Goal: Information Seeking & Learning: Learn about a topic

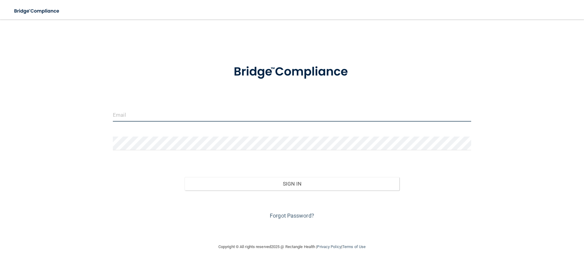
click at [240, 112] on input "email" at bounding box center [292, 115] width 358 height 14
type input "[EMAIL_ADDRESS][DOMAIN_NAME]"
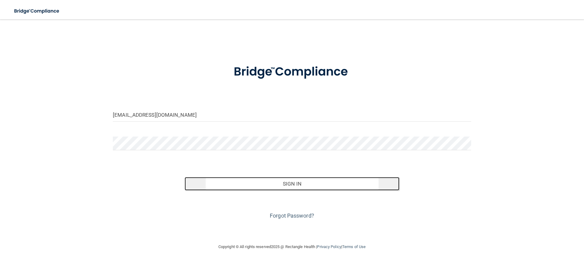
click at [303, 186] on button "Sign In" at bounding box center [292, 183] width 215 height 13
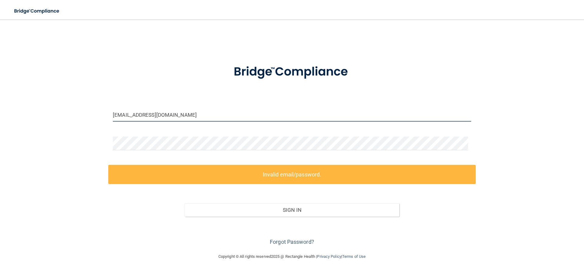
drag, startPoint x: 166, startPoint y: 115, endPoint x: 48, endPoint y: 112, distance: 118.7
click at [48, 112] on div "[EMAIL_ADDRESS][DOMAIN_NAME] Invalid email/password. You don't have permission …" at bounding box center [292, 136] width 560 height 221
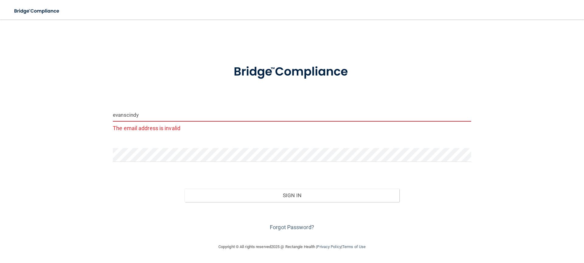
type input "[EMAIL_ADDRESS][DOMAIN_NAME]"
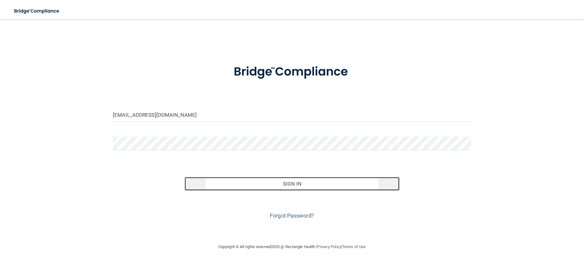
click at [291, 183] on button "Sign In" at bounding box center [292, 183] width 215 height 13
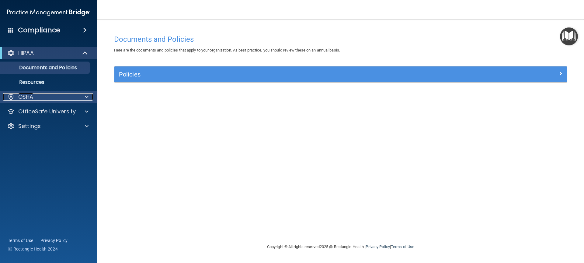
click at [84, 96] on div at bounding box center [85, 96] width 15 height 7
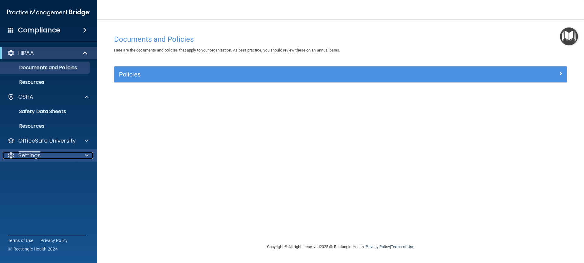
click at [41, 155] on div "Settings" at bounding box center [40, 155] width 75 height 7
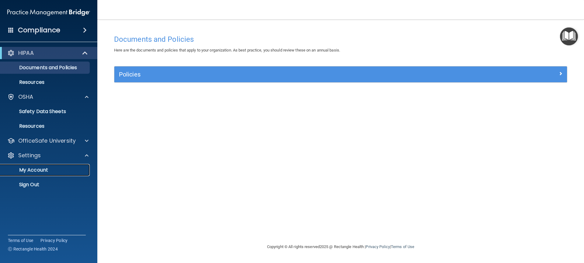
click at [40, 169] on p "My Account" at bounding box center [45, 170] width 83 height 6
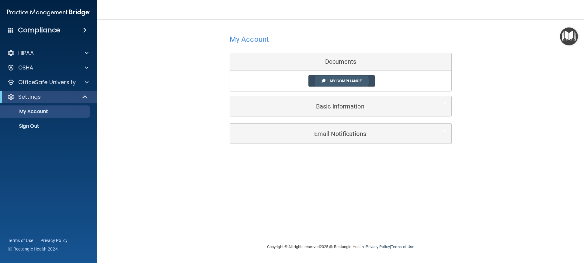
click at [355, 81] on span "My Compliance" at bounding box center [346, 80] width 32 height 5
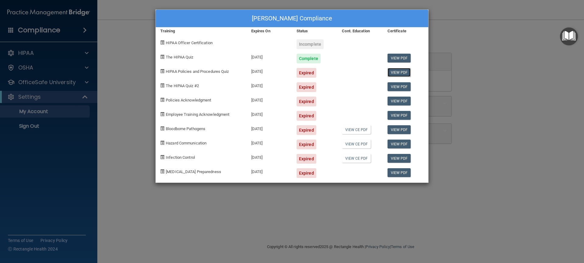
click at [396, 72] on link "View PDF" at bounding box center [399, 72] width 23 height 9
click at [164, 71] on span at bounding box center [162, 71] width 4 height 4
click at [132, 214] on div "[PERSON_NAME] Compliance Training Expires On Status Cont. Education Certificate…" at bounding box center [292, 131] width 584 height 263
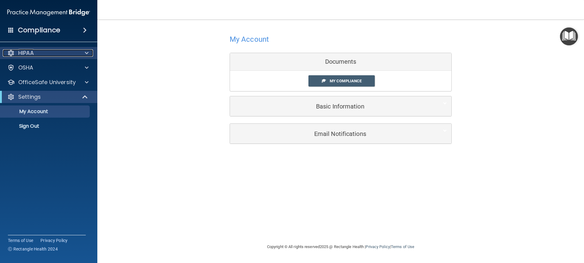
click at [28, 51] on p "HIPAA" at bounding box center [26, 52] width 16 height 7
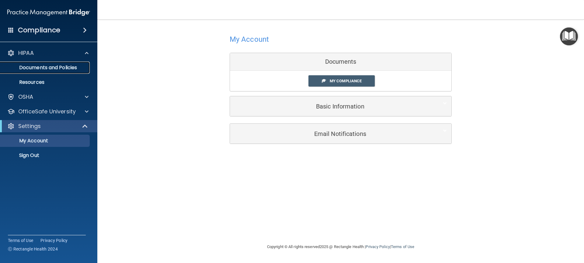
click at [55, 65] on p "Documents and Policies" at bounding box center [45, 67] width 83 height 6
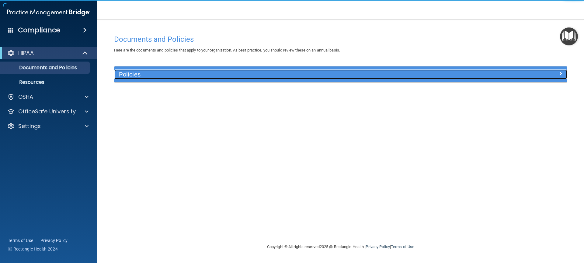
click at [135, 75] on h5 "Policies" at bounding box center [284, 74] width 330 height 7
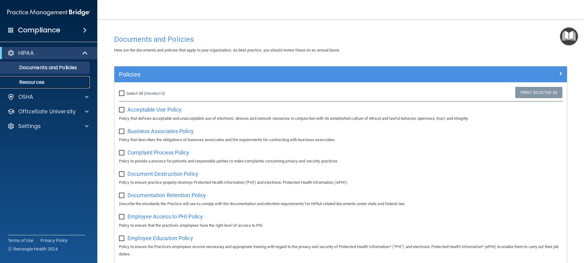
click at [40, 80] on p "Resources" at bounding box center [45, 82] width 83 height 6
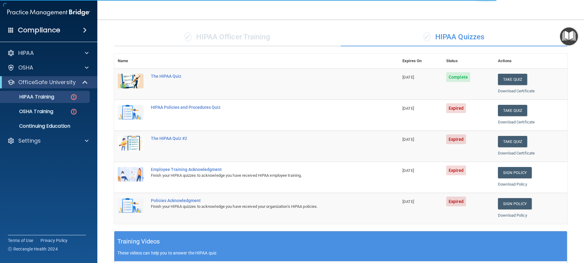
scroll to position [30, 0]
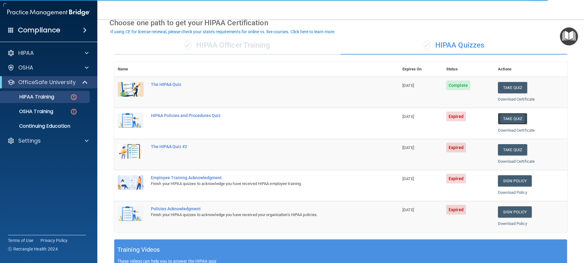
click at [510, 120] on button "Take Quiz" at bounding box center [512, 118] width 29 height 11
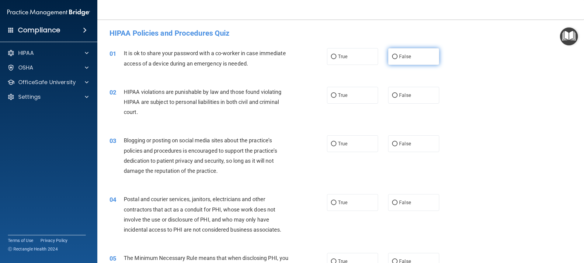
click at [392, 55] on input "False" at bounding box center [394, 56] width 5 height 5
radio input "true"
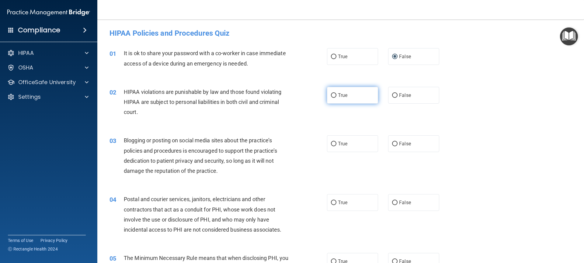
click at [332, 94] on input "True" at bounding box center [333, 95] width 5 height 5
radio input "true"
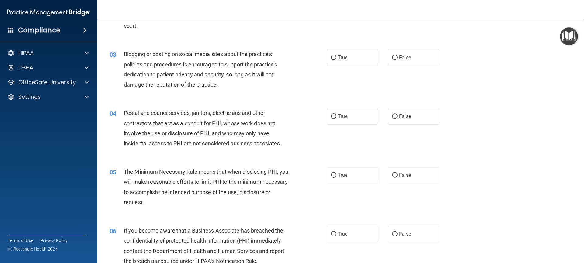
scroll to position [91, 0]
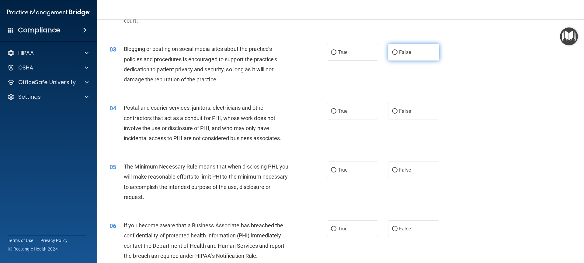
click at [392, 53] on input "False" at bounding box center [394, 52] width 5 height 5
radio input "true"
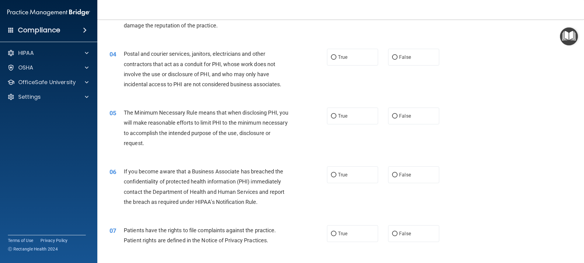
scroll to position [152, 0]
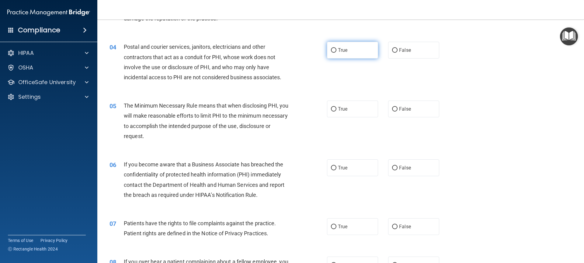
click at [331, 50] on input "True" at bounding box center [333, 50] width 5 height 5
radio input "true"
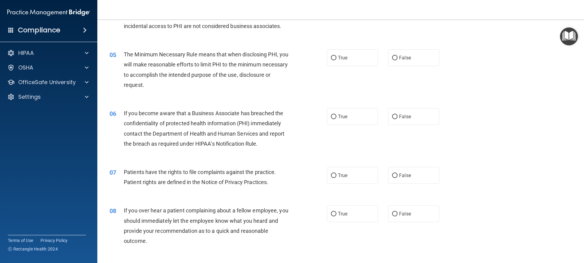
scroll to position [213, 0]
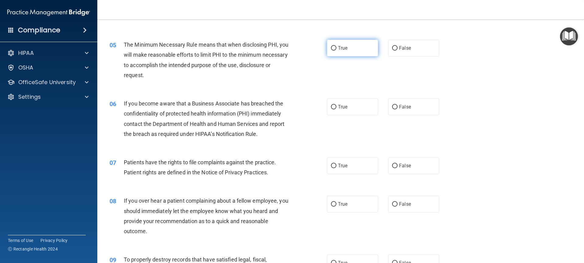
click at [331, 47] on input "True" at bounding box center [333, 48] width 5 height 5
radio input "true"
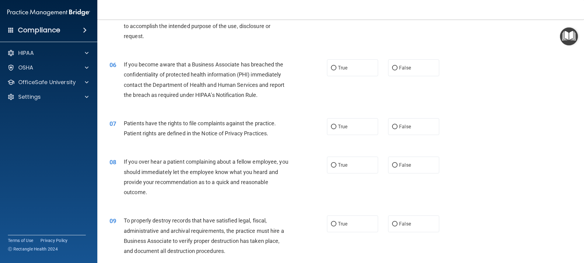
scroll to position [243, 0]
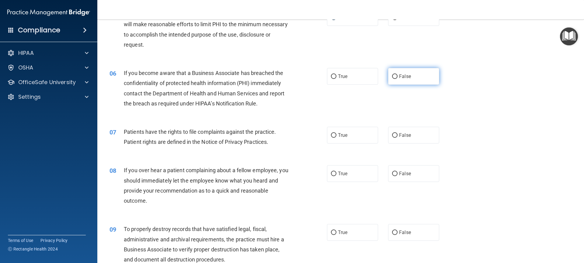
click at [392, 76] on input "False" at bounding box center [394, 76] width 5 height 5
radio input "true"
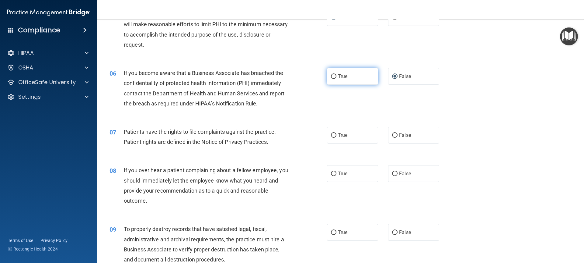
click at [331, 77] on input "True" at bounding box center [333, 76] width 5 height 5
radio input "true"
radio input "false"
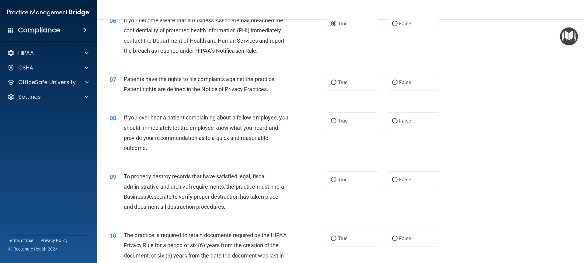
scroll to position [304, 0]
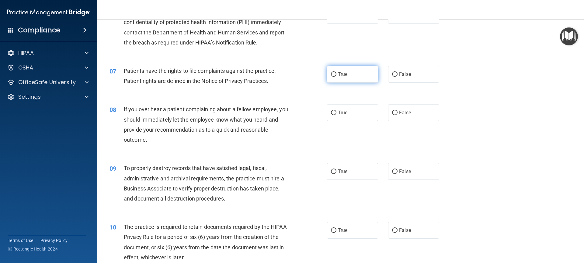
click at [332, 73] on input "True" at bounding box center [333, 74] width 5 height 5
radio input "true"
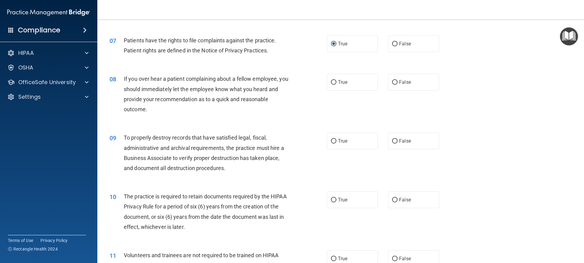
scroll to position [365, 0]
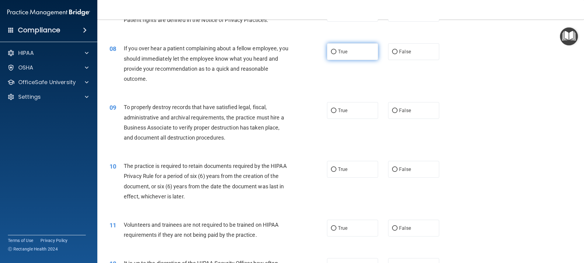
click at [331, 51] on input "True" at bounding box center [333, 52] width 5 height 5
radio input "true"
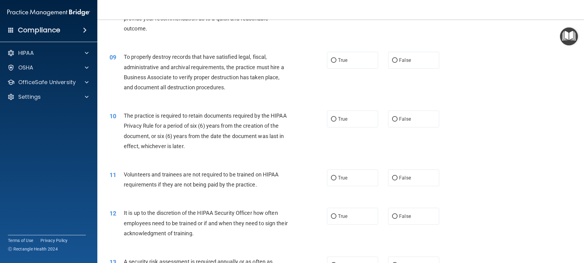
scroll to position [426, 0]
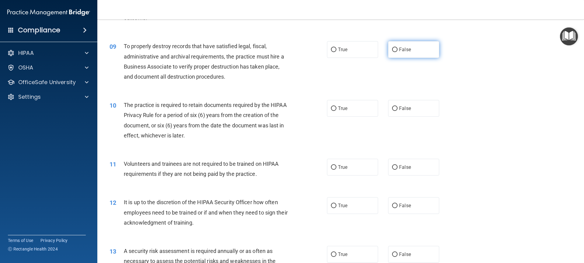
click at [392, 46] on label "False" at bounding box center [413, 49] width 51 height 17
click at [392, 47] on input "False" at bounding box center [394, 49] width 5 height 5
radio input "true"
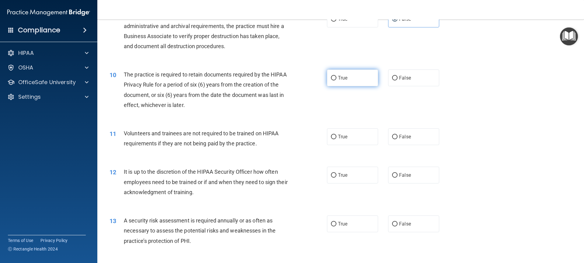
click at [331, 77] on input "True" at bounding box center [333, 78] width 5 height 5
radio input "true"
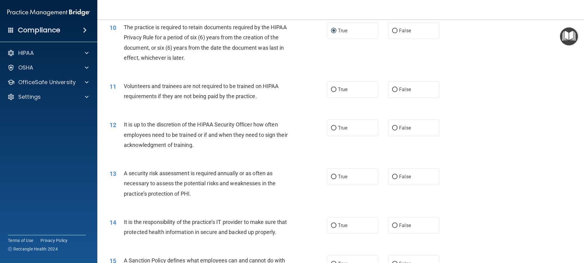
scroll to position [517, 0]
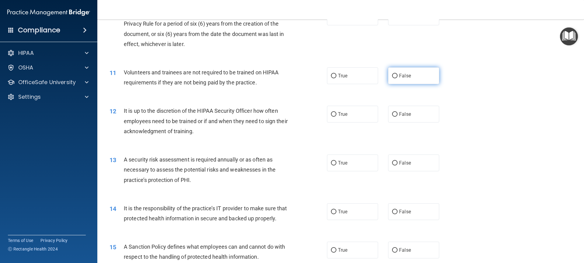
click at [392, 76] on input "False" at bounding box center [394, 76] width 5 height 5
radio input "true"
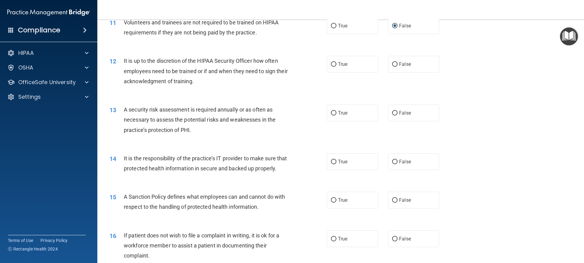
scroll to position [578, 0]
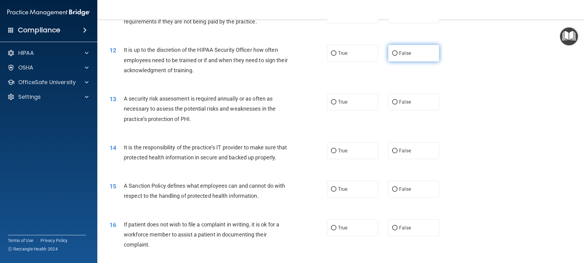
click at [392, 53] on input "False" at bounding box center [394, 53] width 5 height 5
radio input "true"
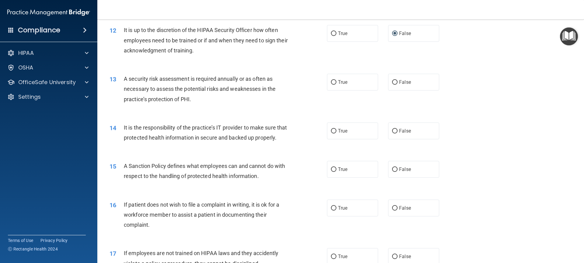
scroll to position [608, 0]
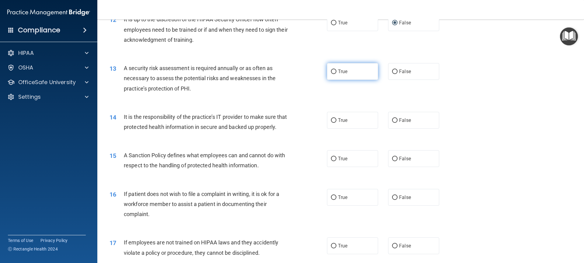
click at [333, 71] on input "True" at bounding box center [333, 71] width 5 height 5
radio input "true"
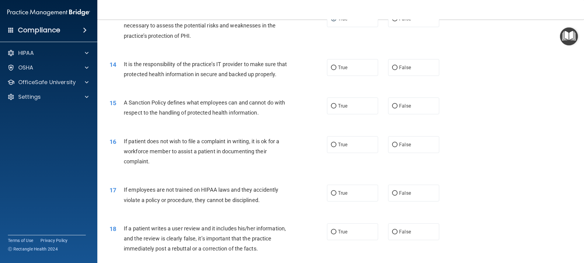
scroll to position [669, 0]
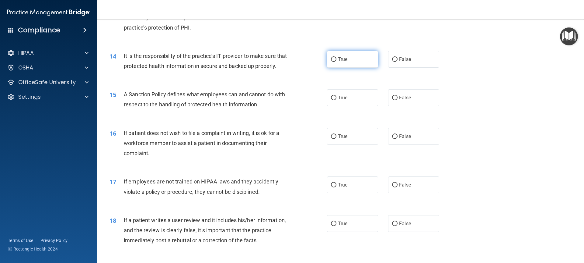
click at [331, 58] on input "True" at bounding box center [333, 59] width 5 height 5
radio input "true"
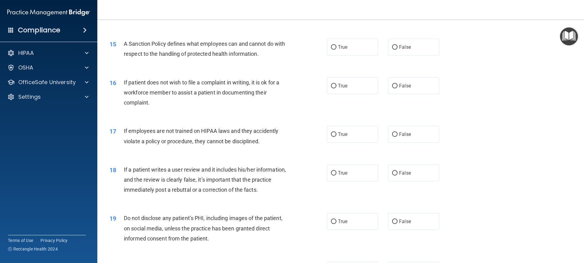
scroll to position [730, 0]
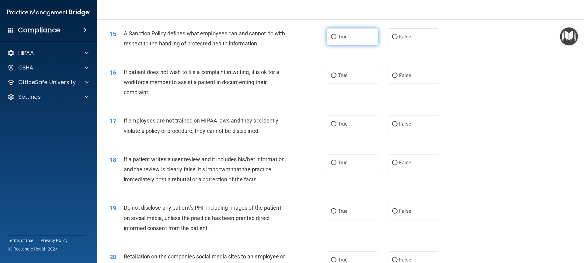
click at [332, 39] on input "True" at bounding box center [333, 37] width 5 height 5
radio input "true"
click at [392, 78] on input "False" at bounding box center [394, 75] width 5 height 5
radio input "true"
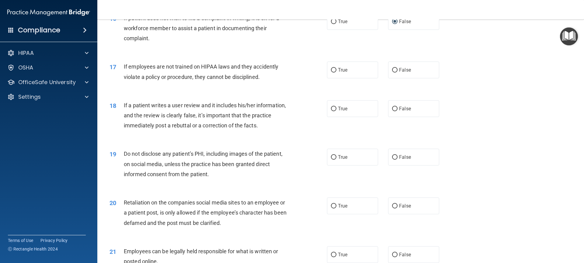
scroll to position [791, 0]
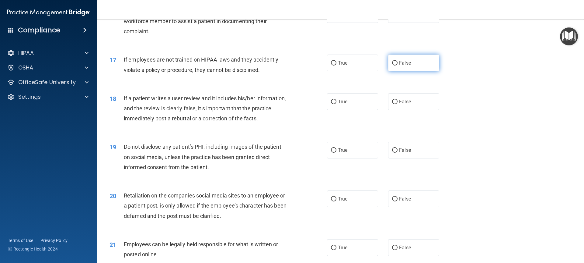
click at [393, 65] on input "False" at bounding box center [394, 63] width 5 height 5
radio input "true"
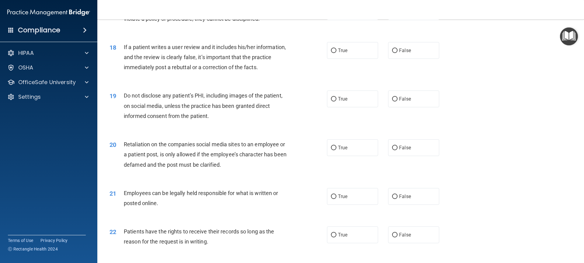
scroll to position [852, 0]
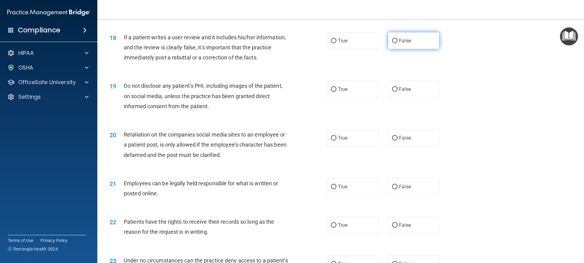
click at [393, 43] on input "False" at bounding box center [394, 41] width 5 height 5
radio input "true"
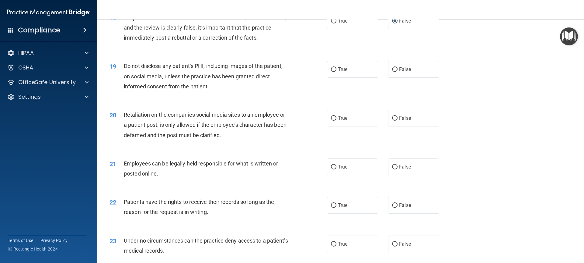
scroll to position [882, 0]
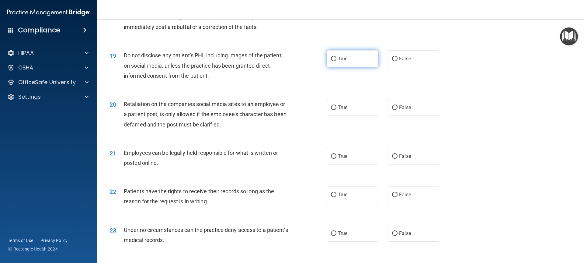
click at [333, 61] on input "True" at bounding box center [333, 59] width 5 height 5
radio input "true"
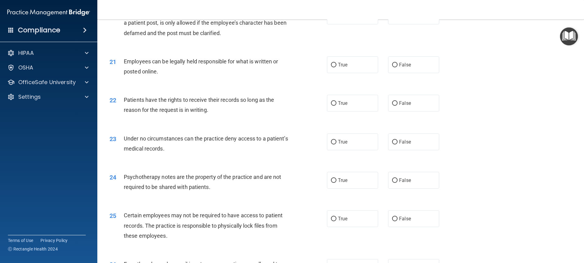
scroll to position [943, 0]
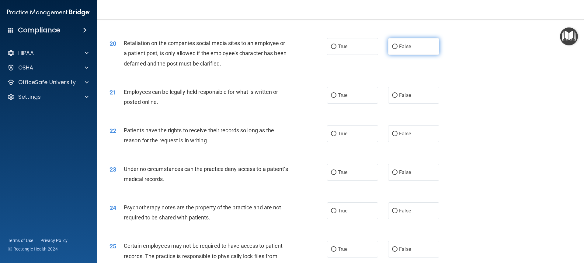
click at [393, 49] on input "False" at bounding box center [394, 46] width 5 height 5
radio input "true"
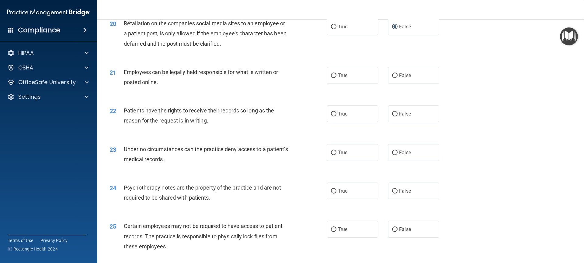
scroll to position [974, 0]
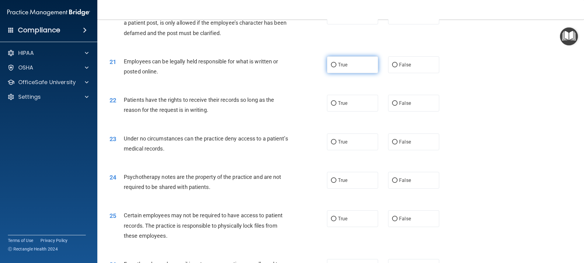
click at [332, 67] on input "True" at bounding box center [333, 65] width 5 height 5
radio input "true"
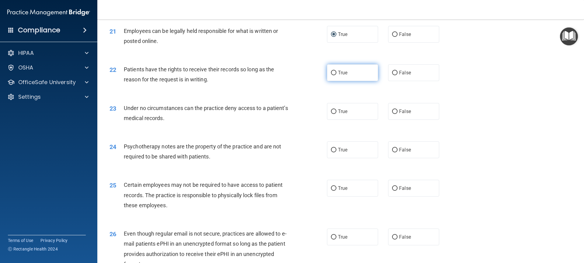
click at [331, 75] on input "True" at bounding box center [333, 73] width 5 height 5
radio input "true"
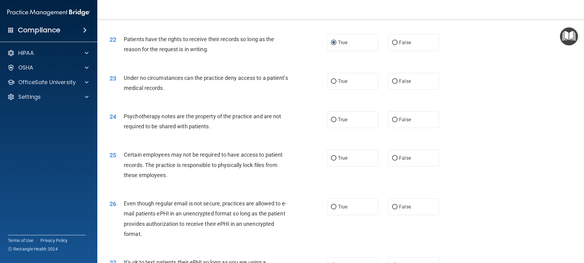
scroll to position [1034, 0]
click at [331, 83] on input "True" at bounding box center [333, 81] width 5 height 5
radio input "true"
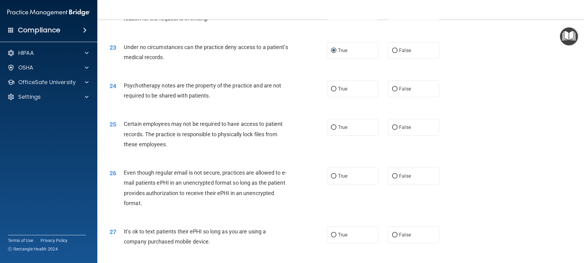
scroll to position [1095, 0]
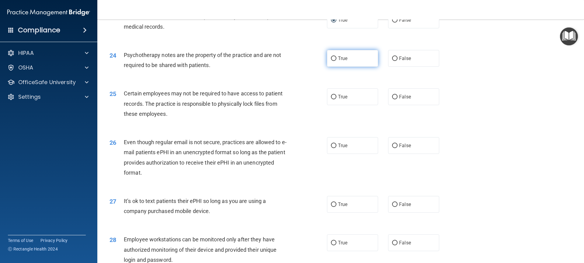
click at [331, 61] on input "True" at bounding box center [333, 58] width 5 height 5
radio input "true"
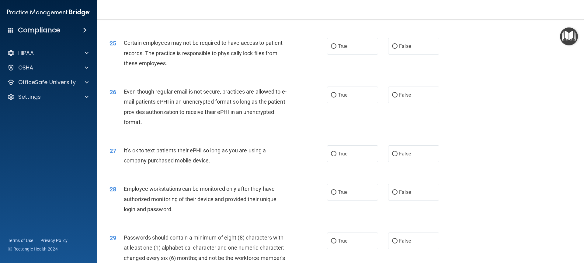
scroll to position [1156, 0]
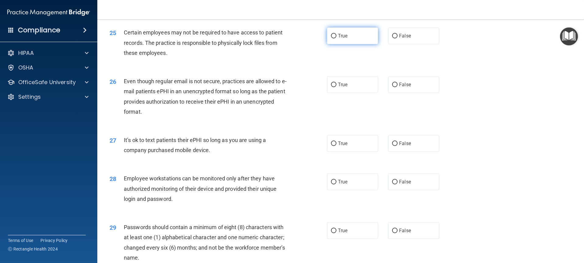
click at [332, 38] on input "True" at bounding box center [333, 36] width 5 height 5
radio input "true"
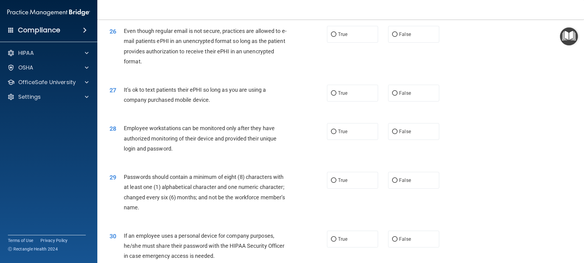
scroll to position [1217, 0]
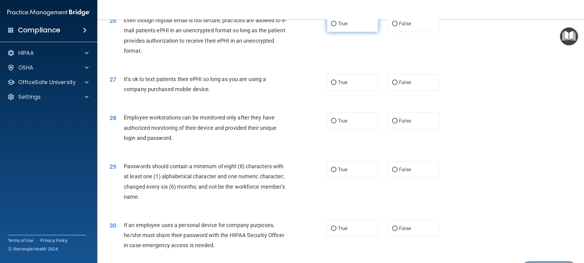
click at [331, 26] on input "True" at bounding box center [333, 24] width 5 height 5
radio input "true"
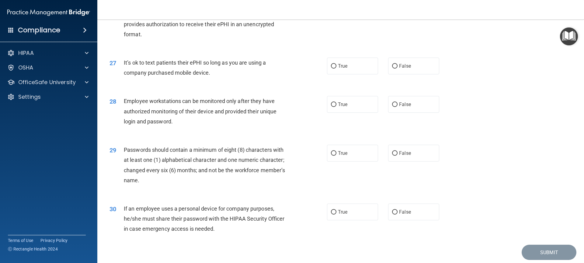
scroll to position [1247, 0]
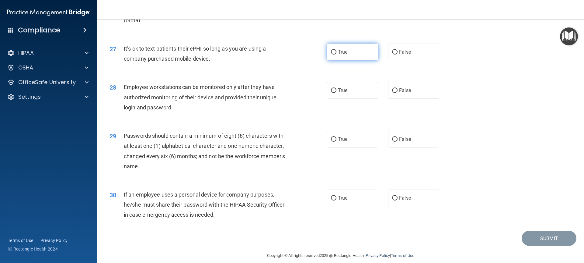
click at [331, 54] on input "True" at bounding box center [333, 52] width 5 height 5
radio input "true"
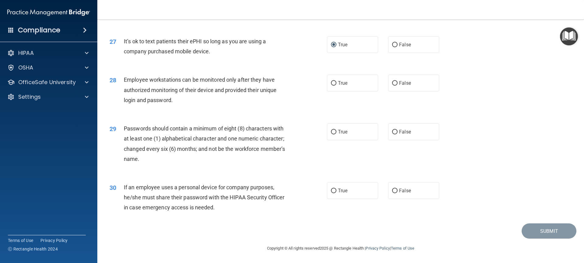
scroll to position [1265, 0]
click at [392, 84] on input "False" at bounding box center [394, 83] width 5 height 5
radio input "true"
click at [332, 131] on input "True" at bounding box center [333, 132] width 5 height 5
radio input "true"
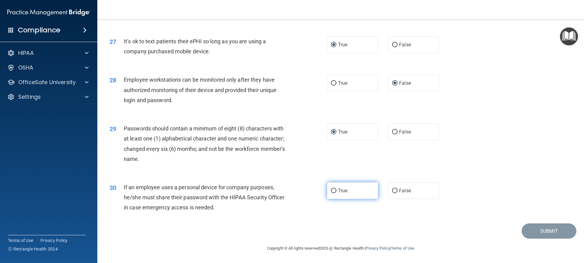
click at [333, 190] on input "True" at bounding box center [333, 190] width 5 height 5
radio input "true"
click at [544, 232] on button "Submit" at bounding box center [549, 231] width 55 height 16
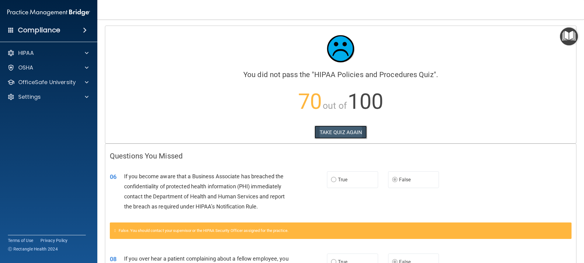
click at [341, 130] on button "TAKE QUIZ AGAIN" at bounding box center [341, 131] width 53 height 13
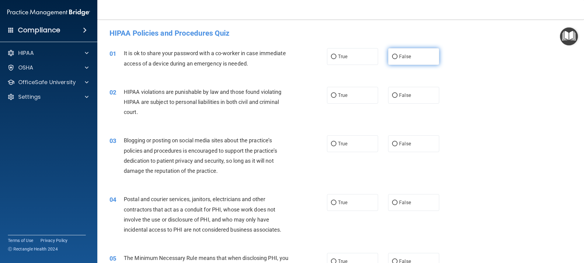
click at [392, 57] on input "False" at bounding box center [394, 56] width 5 height 5
radio input "true"
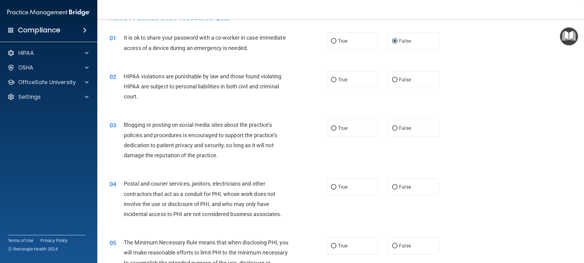
scroll to position [30, 0]
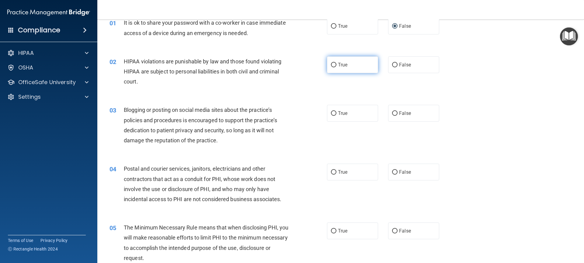
click at [331, 64] on input "True" at bounding box center [333, 65] width 5 height 5
radio input "true"
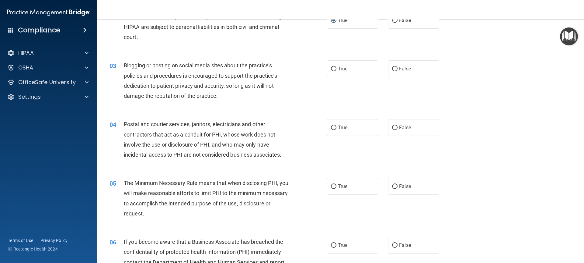
scroll to position [91, 0]
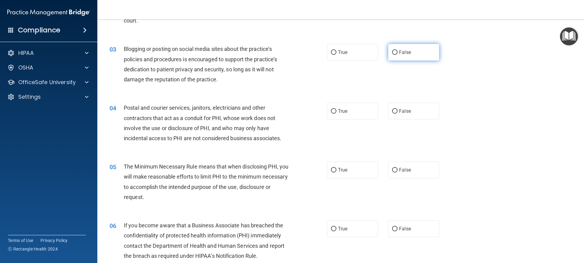
click at [392, 52] on input "False" at bounding box center [394, 52] width 5 height 5
radio input "true"
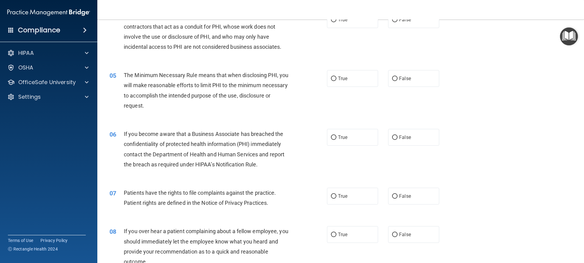
scroll to position [152, 0]
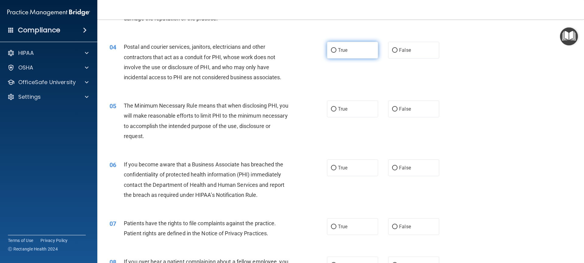
click at [333, 50] on input "True" at bounding box center [333, 50] width 5 height 5
radio input "true"
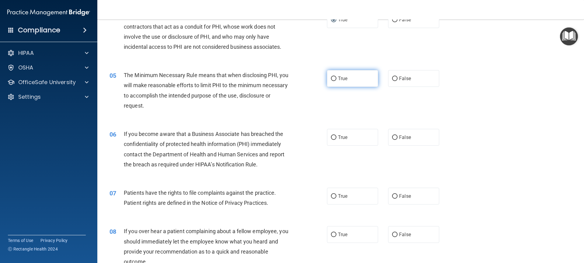
click at [331, 76] on input "True" at bounding box center [333, 78] width 5 height 5
radio input "true"
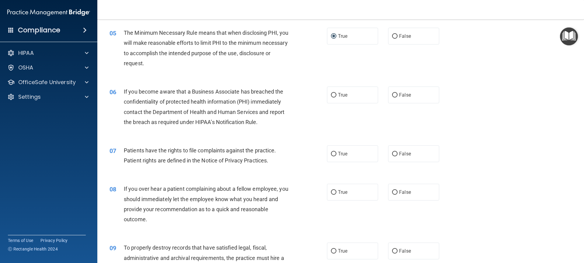
scroll to position [243, 0]
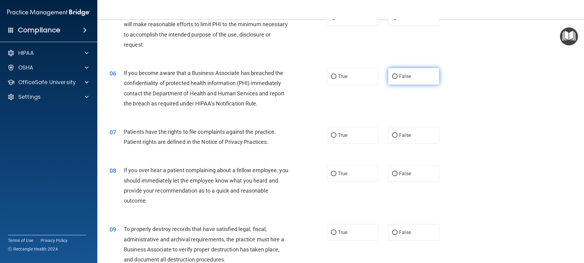
click at [392, 77] on input "False" at bounding box center [394, 76] width 5 height 5
radio input "true"
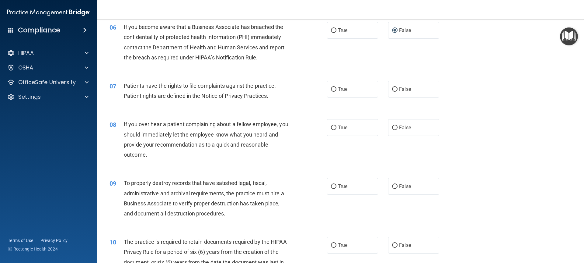
scroll to position [304, 0]
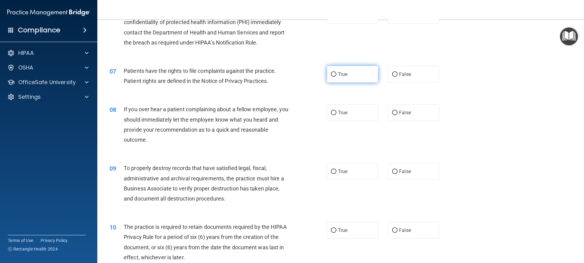
click at [332, 73] on input "True" at bounding box center [333, 74] width 5 height 5
radio input "true"
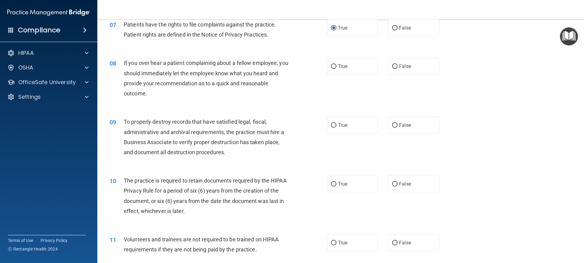
scroll to position [365, 0]
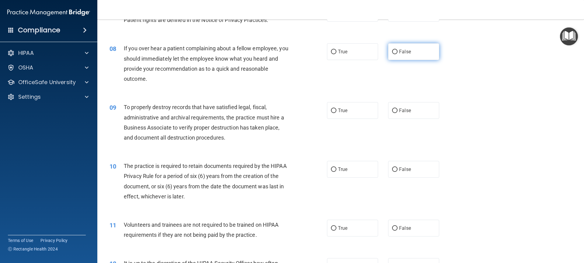
click at [393, 52] on input "False" at bounding box center [394, 52] width 5 height 5
radio input "true"
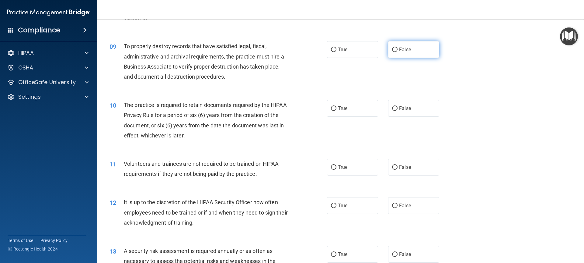
click at [392, 47] on input "False" at bounding box center [394, 49] width 5 height 5
radio input "true"
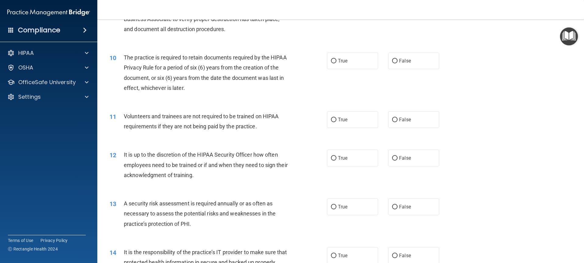
scroll to position [487, 0]
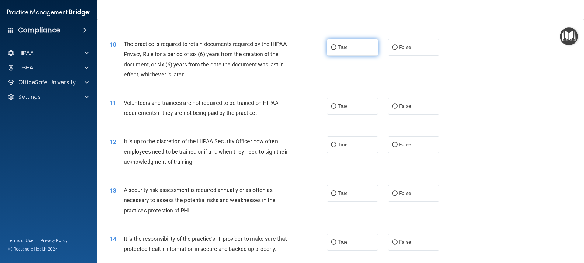
click at [333, 46] on input "True" at bounding box center [333, 47] width 5 height 5
radio input "true"
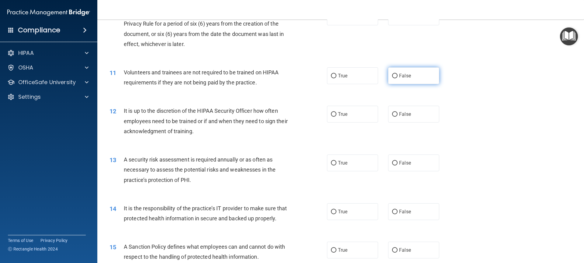
click at [392, 75] on input "False" at bounding box center [394, 76] width 5 height 5
radio input "true"
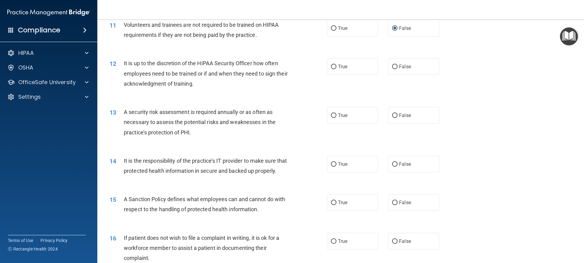
scroll to position [578, 0]
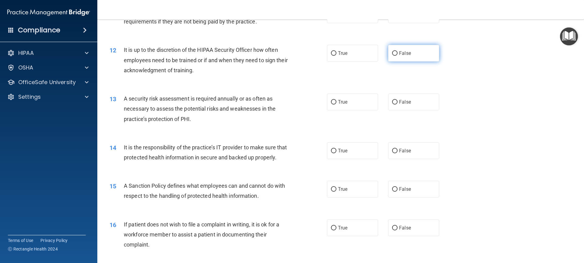
click at [392, 52] on input "False" at bounding box center [394, 53] width 5 height 5
radio input "true"
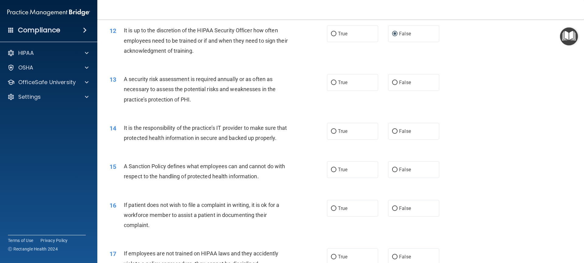
scroll to position [608, 0]
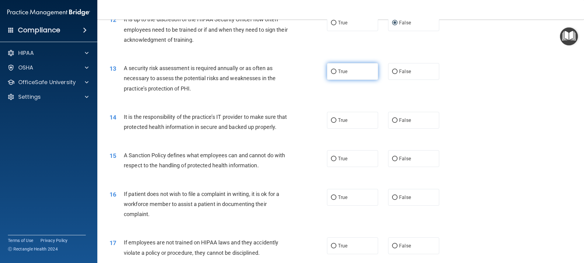
click at [331, 72] on input "True" at bounding box center [333, 71] width 5 height 5
radio input "true"
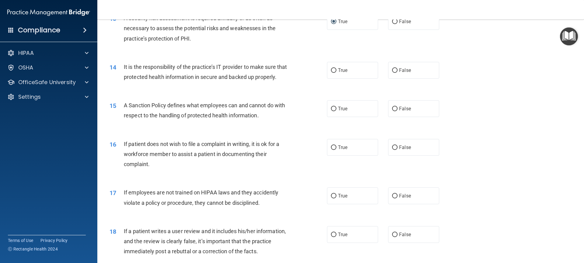
scroll to position [669, 0]
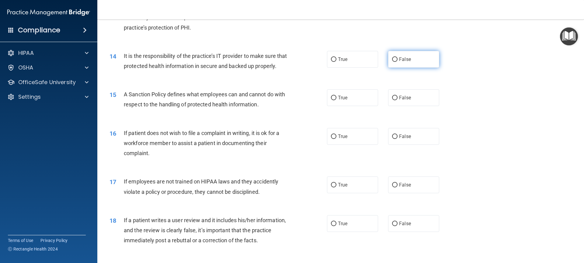
click at [392, 60] on input "False" at bounding box center [394, 59] width 5 height 5
radio input "true"
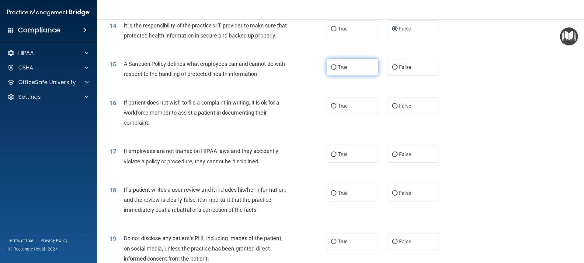
click at [331, 70] on input "True" at bounding box center [333, 67] width 5 height 5
radio input "true"
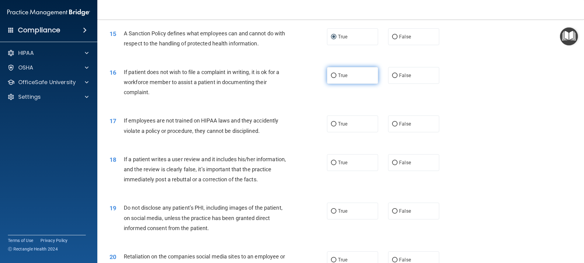
click at [331, 78] on input "True" at bounding box center [333, 75] width 5 height 5
radio input "true"
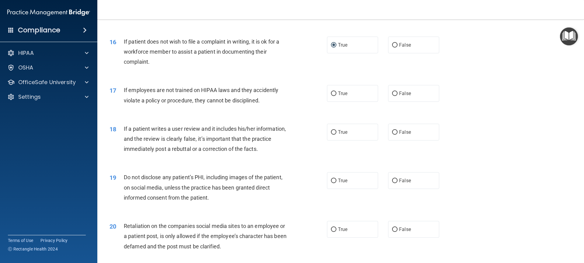
scroll to position [791, 0]
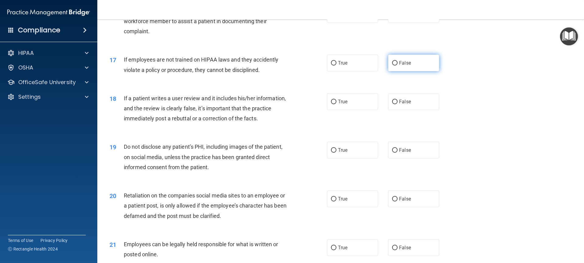
click at [392, 65] on input "False" at bounding box center [394, 63] width 5 height 5
radio input "true"
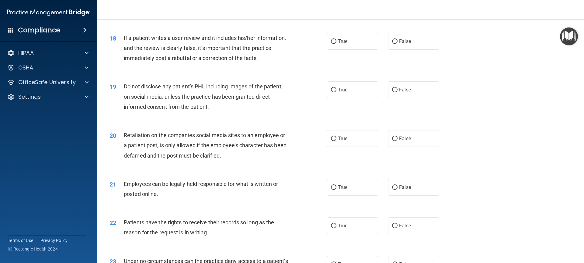
scroll to position [852, 0]
click at [392, 43] on input "False" at bounding box center [394, 41] width 5 height 5
radio input "true"
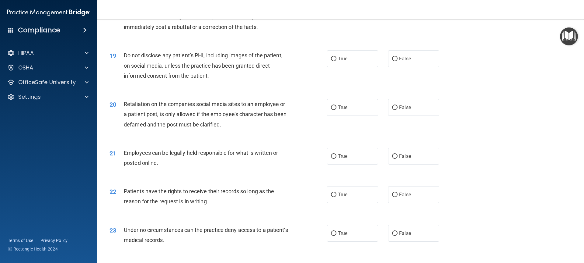
scroll to position [913, 0]
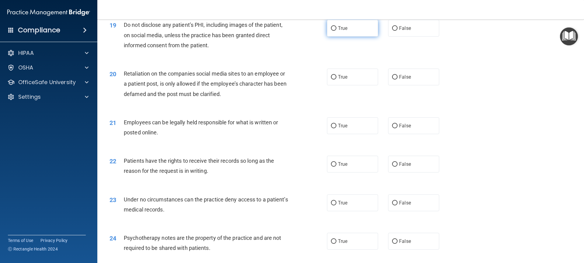
click at [331, 31] on input "True" at bounding box center [333, 28] width 5 height 5
radio input "true"
click at [394, 79] on input "False" at bounding box center [394, 77] width 5 height 5
radio input "true"
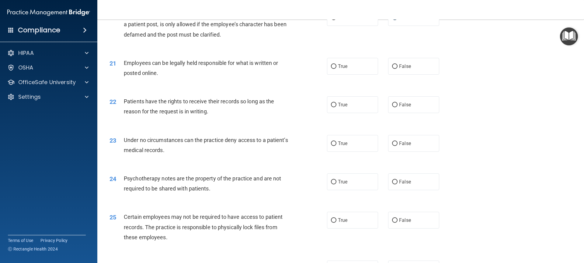
scroll to position [974, 0]
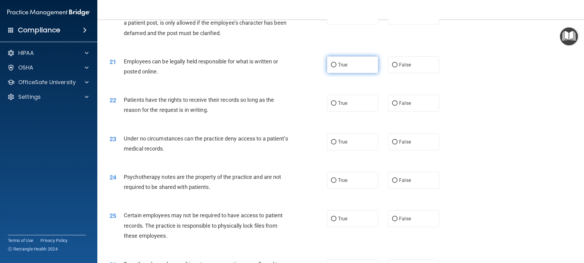
click at [331, 67] on input "True" at bounding box center [333, 65] width 5 height 5
radio input "true"
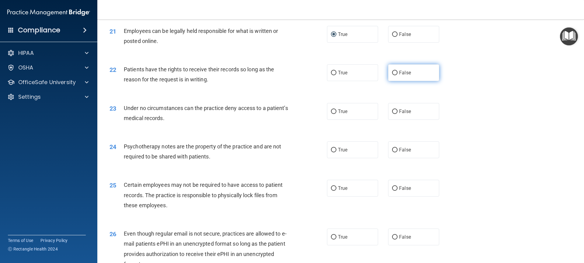
click at [392, 75] on input "False" at bounding box center [394, 73] width 5 height 5
radio input "true"
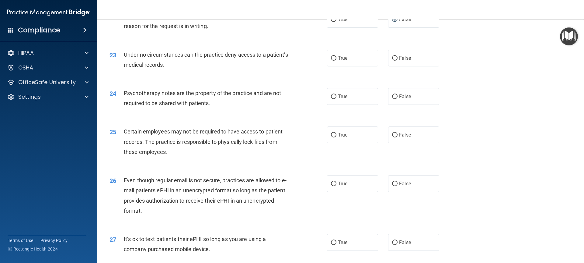
scroll to position [1065, 0]
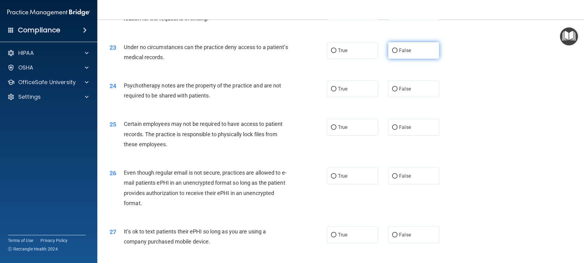
click at [392, 53] on input "False" at bounding box center [394, 50] width 5 height 5
radio input "true"
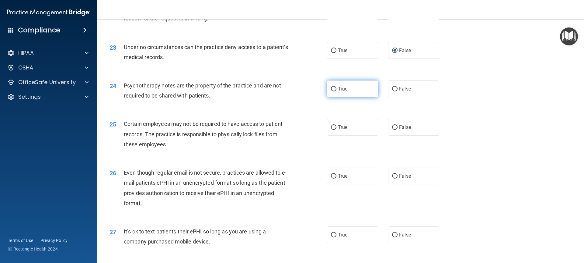
click at [333, 91] on input "True" at bounding box center [333, 89] width 5 height 5
radio input "true"
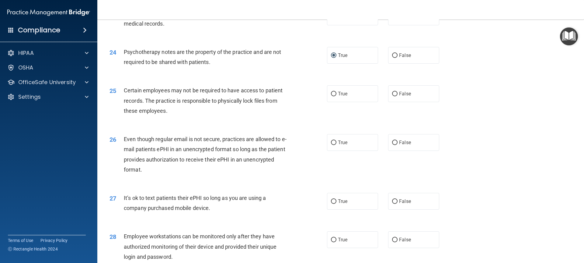
scroll to position [1126, 0]
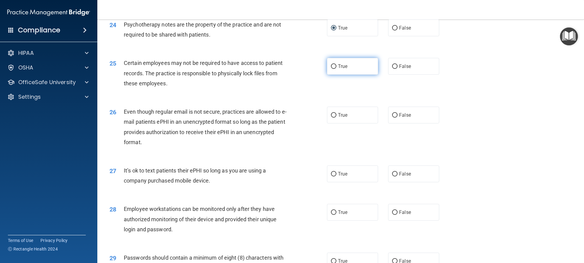
click at [331, 69] on input "True" at bounding box center [333, 66] width 5 height 5
radio input "true"
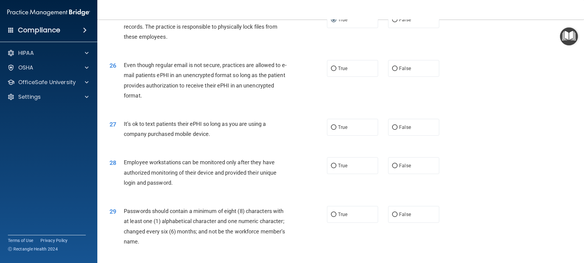
scroll to position [1187, 0]
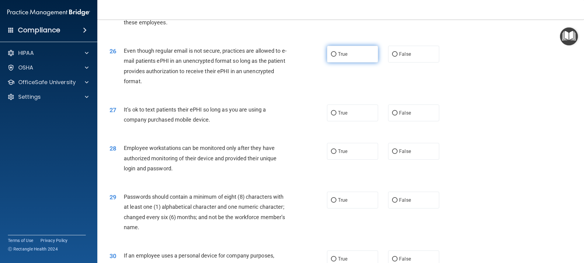
click at [331, 57] on input "True" at bounding box center [333, 54] width 5 height 5
radio input "true"
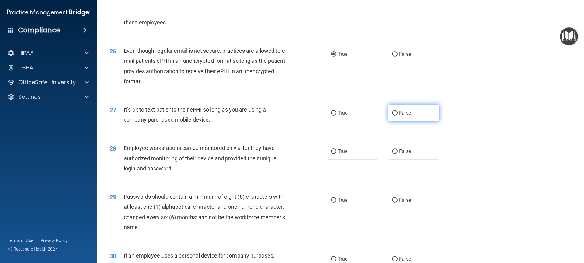
click at [393, 115] on input "False" at bounding box center [394, 113] width 5 height 5
radio input "true"
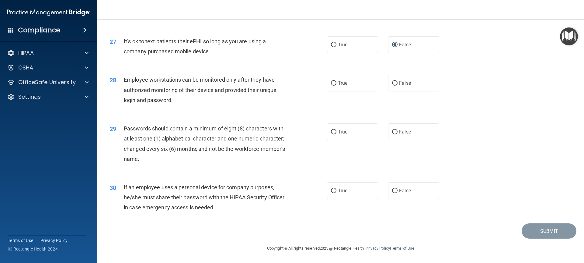
scroll to position [1265, 0]
click at [393, 83] on input "False" at bounding box center [394, 83] width 5 height 5
radio input "true"
click at [332, 131] on input "True" at bounding box center [333, 132] width 5 height 5
radio input "true"
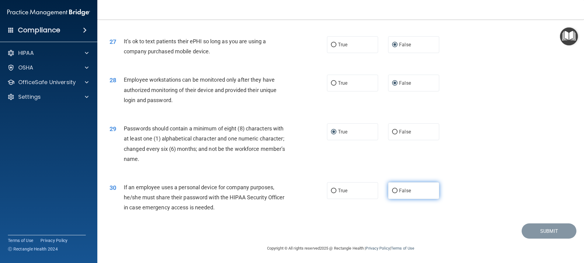
click at [392, 188] on input "False" at bounding box center [394, 190] width 5 height 5
radio input "true"
click at [528, 229] on button "Submit" at bounding box center [549, 231] width 55 height 16
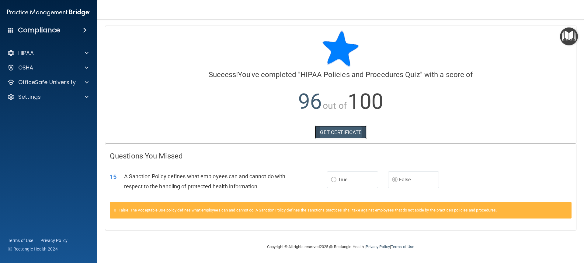
click at [340, 131] on link "GET CERTIFICATE" at bounding box center [341, 131] width 52 height 13
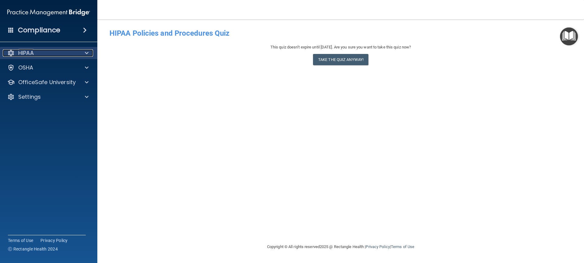
click at [34, 54] on p "HIPAA" at bounding box center [26, 52] width 16 height 7
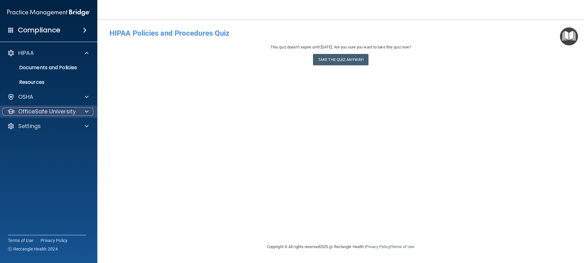
click at [36, 110] on p "OfficeSafe University" at bounding box center [47, 111] width 58 height 7
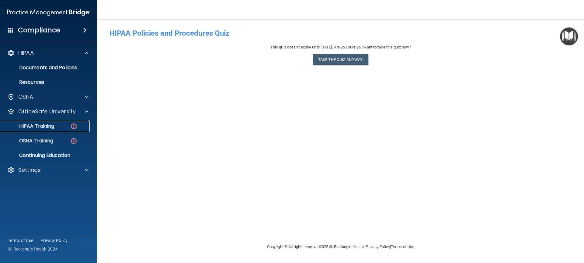
click at [37, 123] on p "HIPAA Training" at bounding box center [29, 126] width 50 height 6
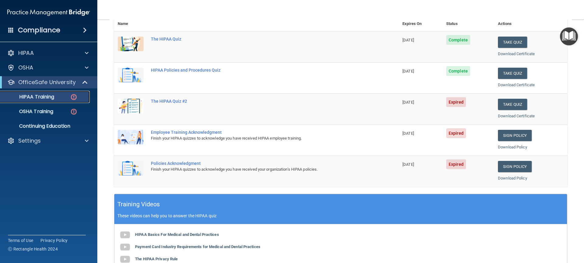
scroll to position [61, 0]
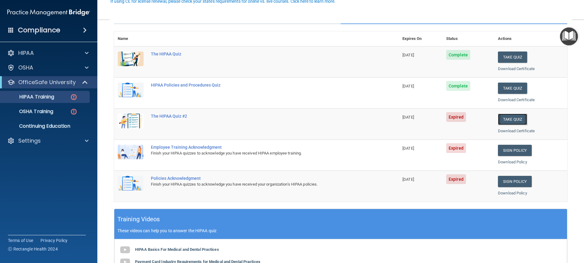
click at [505, 119] on button "Take Quiz" at bounding box center [512, 118] width 29 height 11
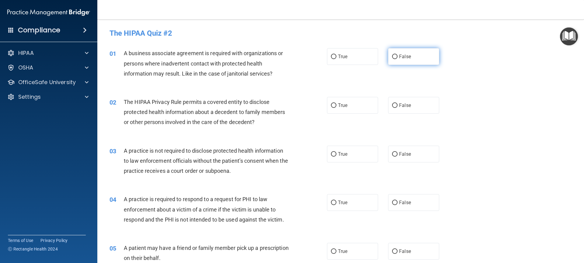
click at [394, 55] on input "False" at bounding box center [394, 56] width 5 height 5
radio input "true"
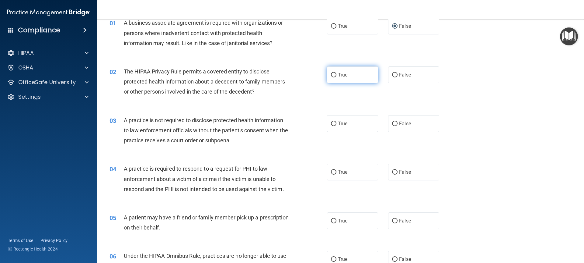
click at [331, 75] on input "True" at bounding box center [333, 75] width 5 height 5
radio input "true"
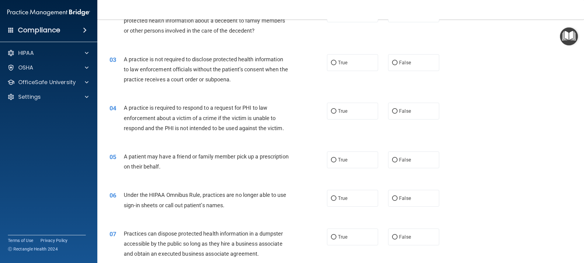
scroll to position [122, 0]
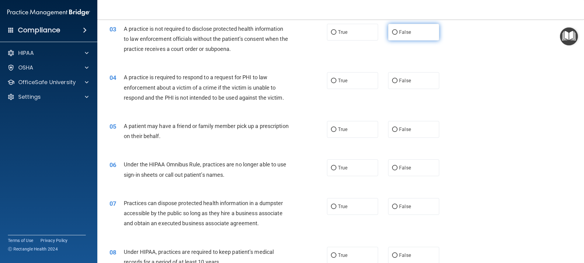
click at [393, 31] on input "False" at bounding box center [394, 32] width 5 height 5
radio input "true"
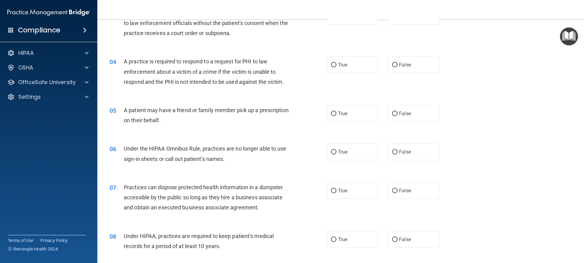
scroll to position [152, 0]
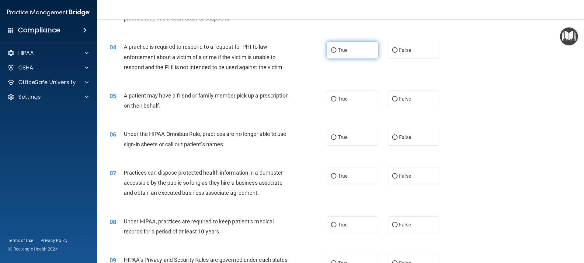
click at [331, 50] on input "True" at bounding box center [333, 50] width 5 height 5
radio input "true"
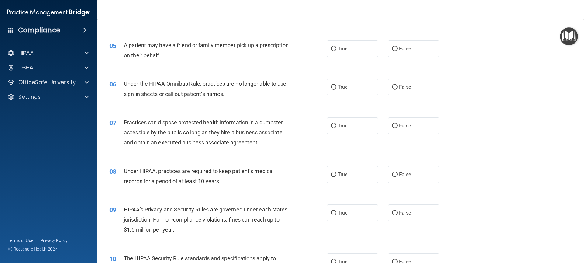
scroll to position [213, 0]
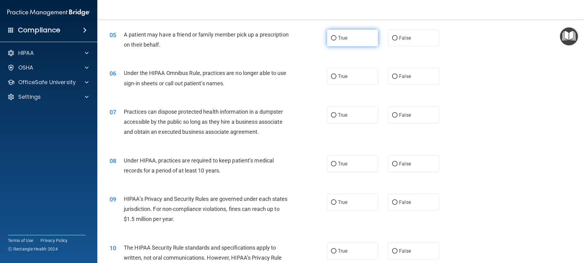
click at [331, 37] on input "True" at bounding box center [333, 38] width 5 height 5
radio input "true"
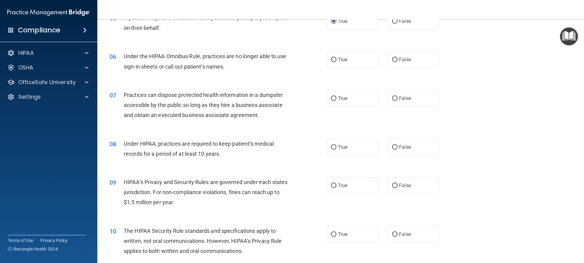
scroll to position [243, 0]
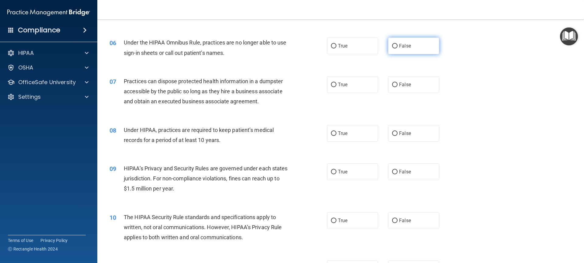
click at [392, 44] on input "False" at bounding box center [394, 46] width 5 height 5
radio input "true"
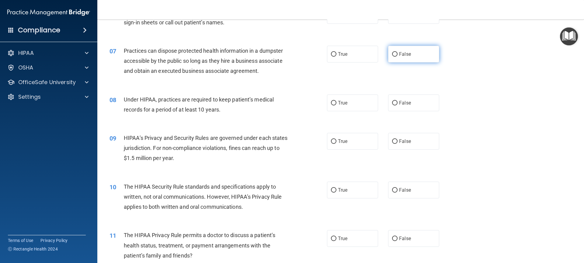
click at [392, 53] on input "False" at bounding box center [394, 54] width 5 height 5
radio input "true"
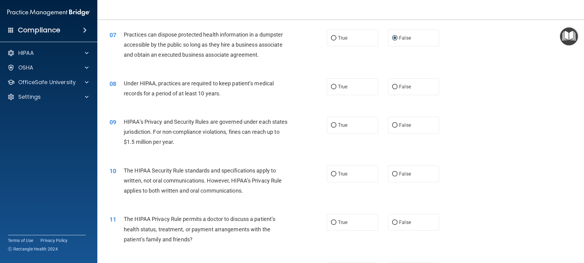
scroll to position [304, 0]
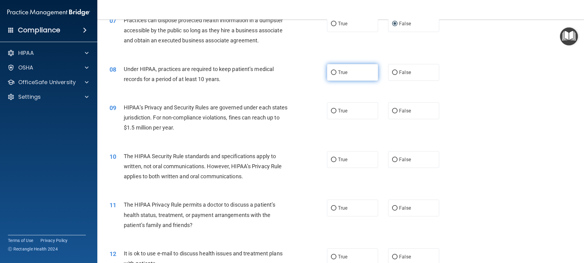
click at [333, 72] on input "True" at bounding box center [333, 72] width 5 height 5
radio input "true"
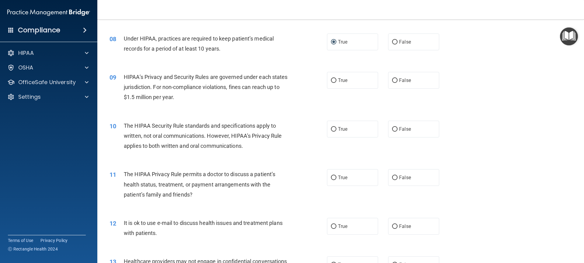
scroll to position [365, 0]
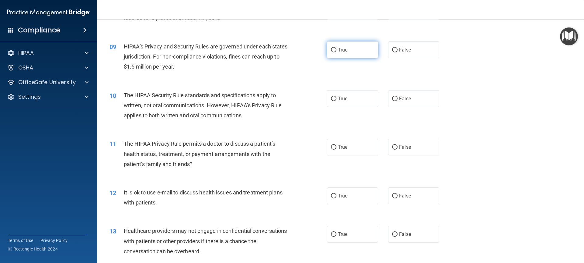
click at [332, 48] on input "True" at bounding box center [333, 50] width 5 height 5
radio input "true"
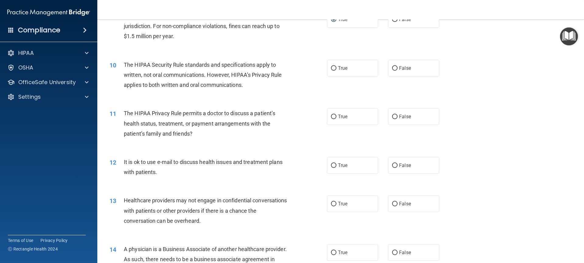
scroll to position [426, 0]
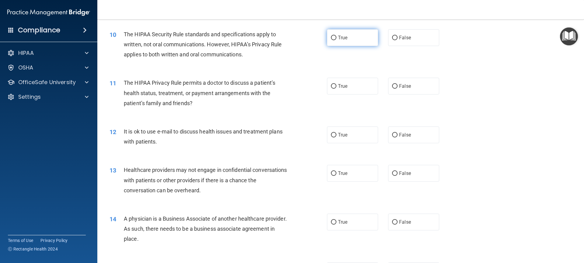
click at [331, 36] on input "True" at bounding box center [333, 38] width 5 height 5
radio input "true"
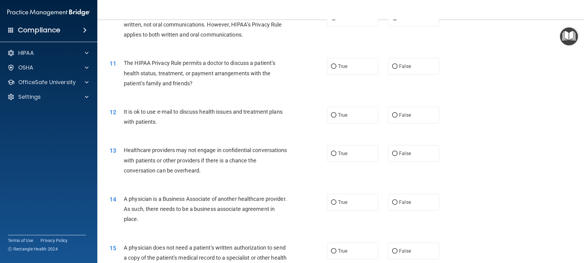
scroll to position [456, 0]
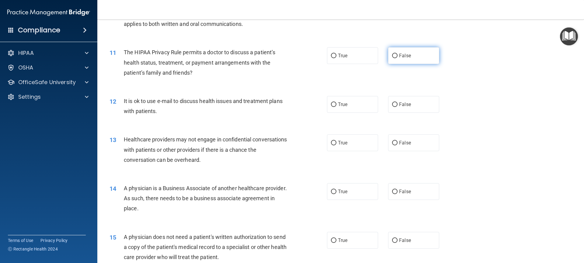
click at [392, 55] on input "False" at bounding box center [394, 56] width 5 height 5
radio input "true"
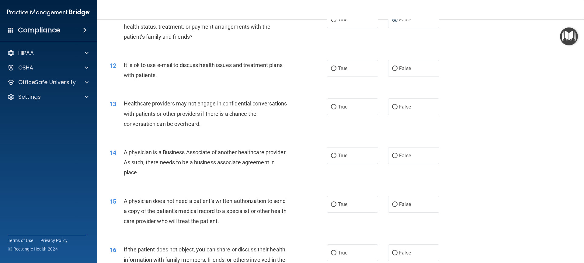
scroll to position [487, 0]
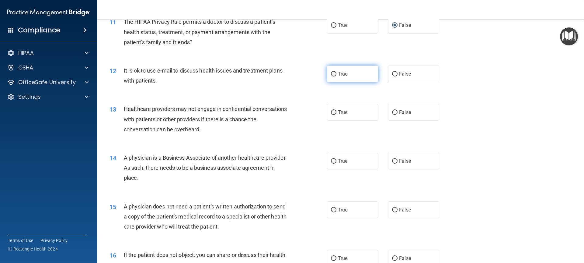
click at [332, 74] on input "True" at bounding box center [333, 74] width 5 height 5
radio input "true"
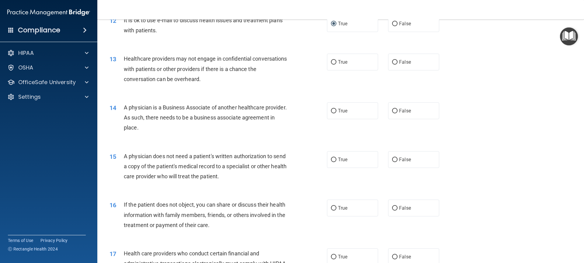
scroll to position [548, 0]
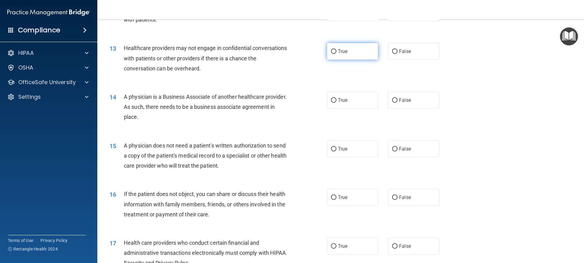
click at [331, 51] on input "True" at bounding box center [333, 51] width 5 height 5
radio input "true"
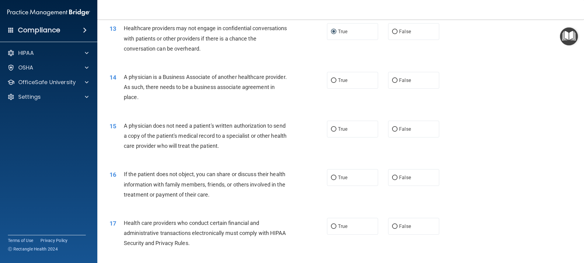
scroll to position [578, 0]
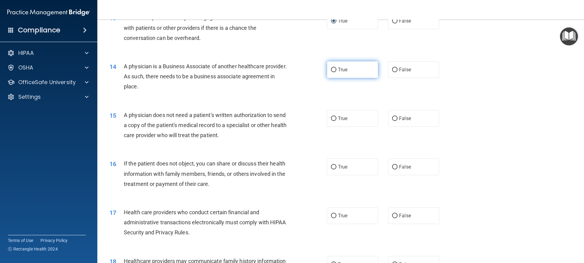
click at [331, 69] on input "True" at bounding box center [333, 70] width 5 height 5
radio input "true"
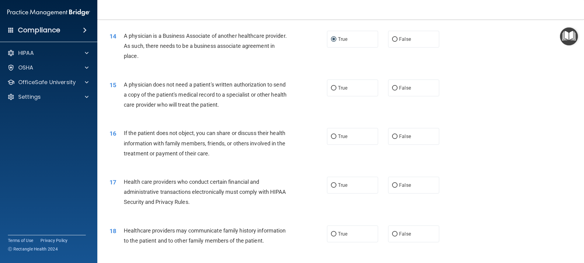
scroll to position [639, 0]
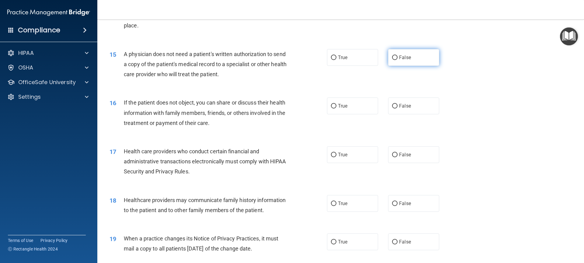
click at [392, 58] on input "False" at bounding box center [394, 57] width 5 height 5
radio input "true"
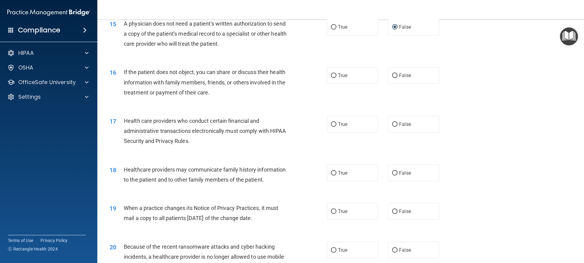
scroll to position [700, 0]
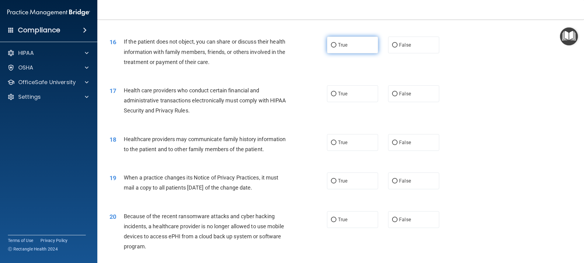
click at [333, 43] on input "True" at bounding box center [333, 45] width 5 height 5
radio input "true"
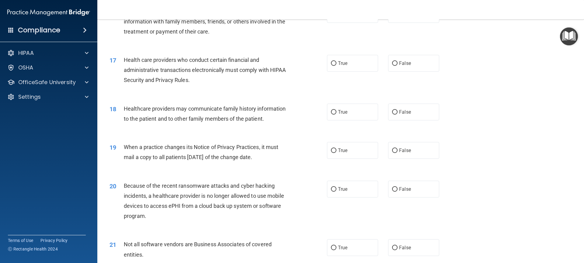
scroll to position [761, 0]
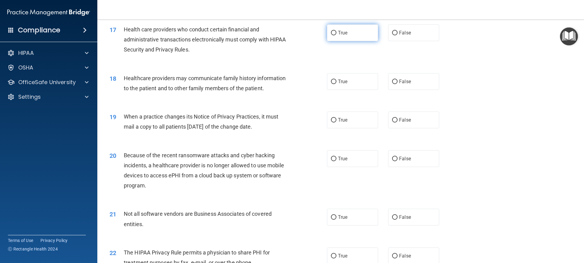
click at [332, 32] on input "True" at bounding box center [333, 33] width 5 height 5
radio input "true"
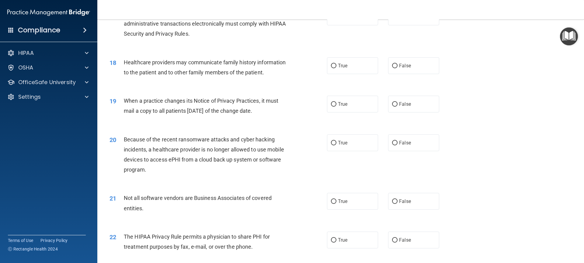
scroll to position [791, 0]
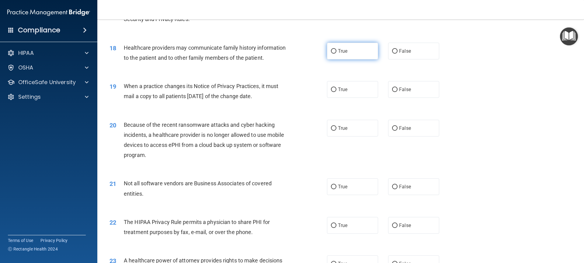
click at [331, 51] on input "True" at bounding box center [333, 51] width 5 height 5
radio input "true"
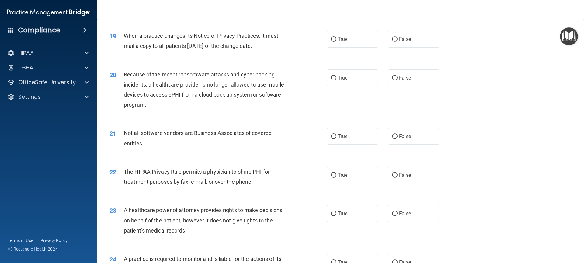
scroll to position [852, 0]
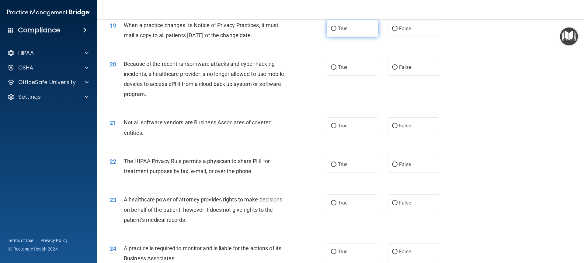
click at [331, 28] on input "True" at bounding box center [333, 28] width 5 height 5
radio input "true"
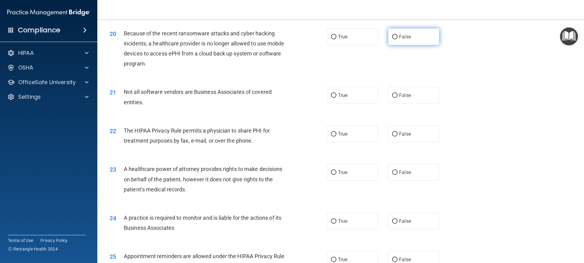
click at [393, 37] on input "False" at bounding box center [394, 37] width 5 height 5
radio input "true"
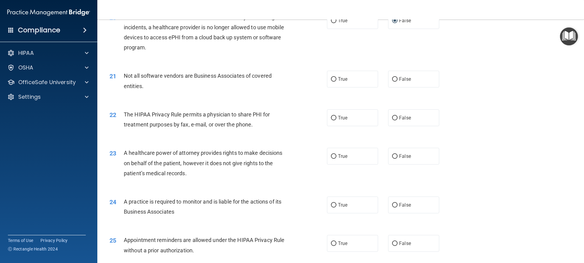
scroll to position [913, 0]
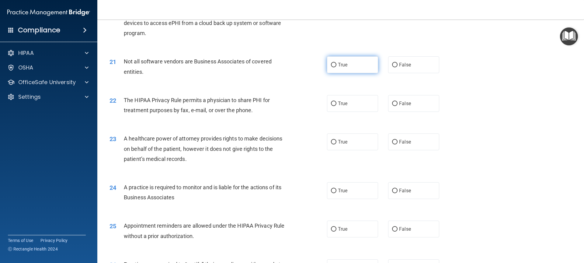
click at [331, 65] on input "True" at bounding box center [333, 65] width 5 height 5
radio input "true"
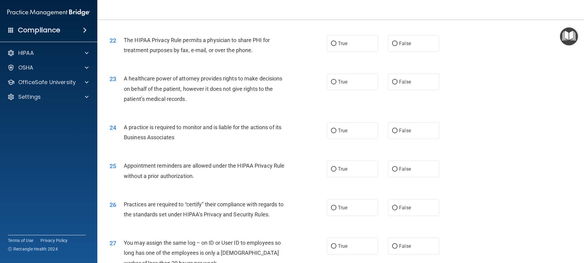
scroll to position [974, 0]
click at [332, 41] on input "True" at bounding box center [333, 42] width 5 height 5
radio input "true"
click at [392, 81] on input "False" at bounding box center [394, 81] width 5 height 5
radio input "true"
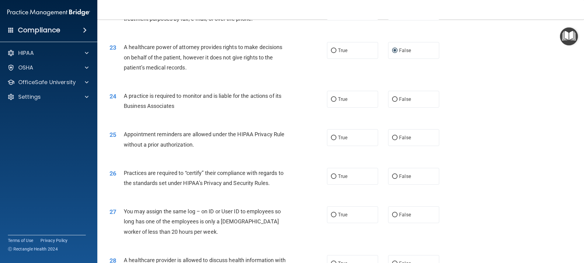
scroll to position [1034, 0]
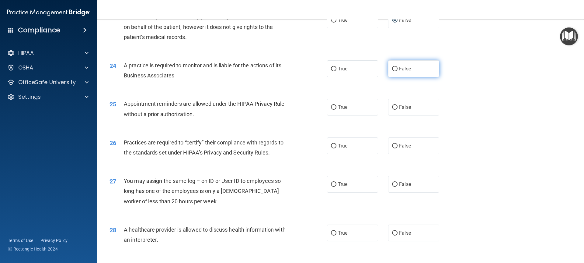
click at [392, 68] on input "False" at bounding box center [394, 69] width 5 height 5
radio input "true"
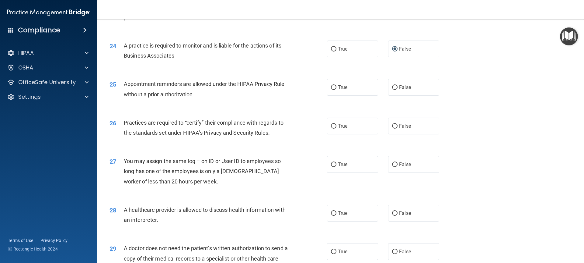
scroll to position [1065, 0]
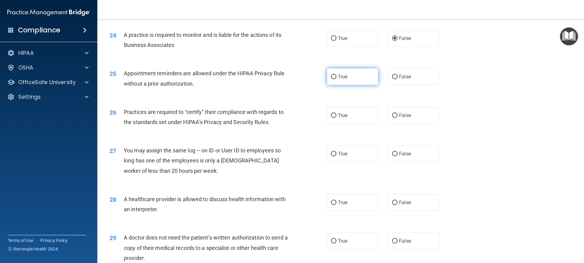
click at [332, 76] on input "True" at bounding box center [333, 77] width 5 height 5
radio input "true"
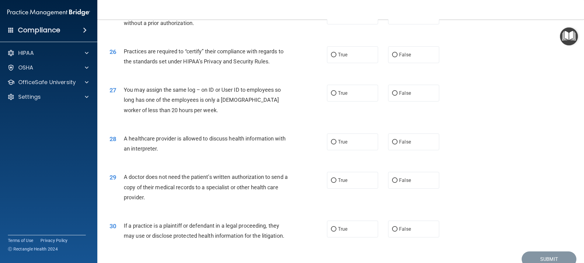
scroll to position [1126, 0]
click at [331, 53] on input "True" at bounding box center [333, 54] width 5 height 5
radio input "true"
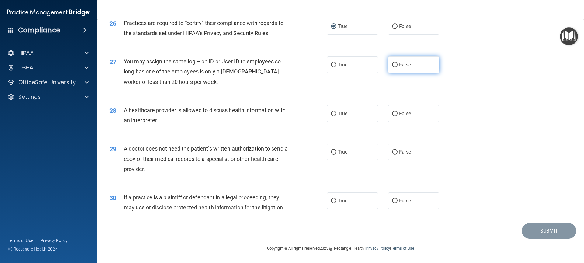
click at [392, 64] on input "False" at bounding box center [394, 65] width 5 height 5
radio input "true"
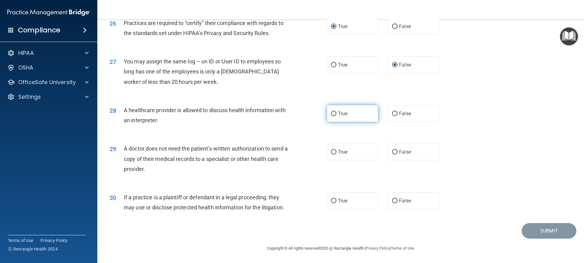
click at [332, 113] on input "True" at bounding box center [333, 113] width 5 height 5
radio input "true"
click at [392, 152] on input "False" at bounding box center [394, 152] width 5 height 5
radio input "true"
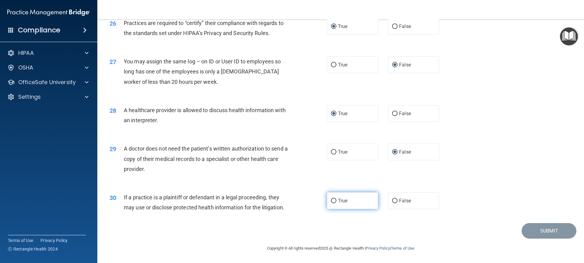
click at [331, 199] on input "True" at bounding box center [333, 200] width 5 height 5
radio input "true"
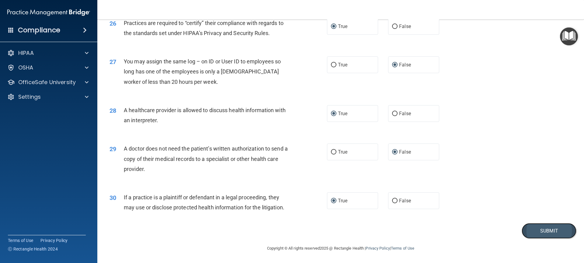
click at [535, 232] on button "Submit" at bounding box center [549, 231] width 55 height 16
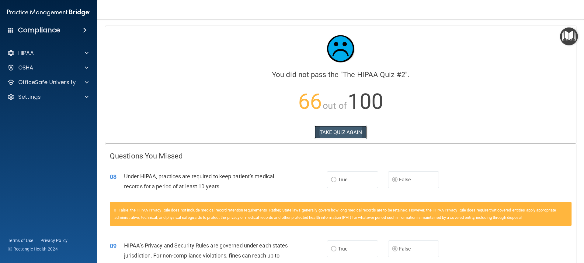
click at [344, 131] on button "TAKE QUIZ AGAIN" at bounding box center [341, 131] width 53 height 13
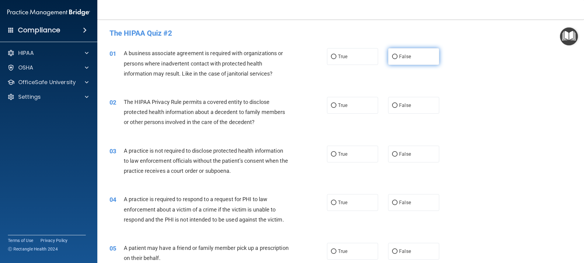
click at [392, 57] on input "False" at bounding box center [394, 56] width 5 height 5
radio input "true"
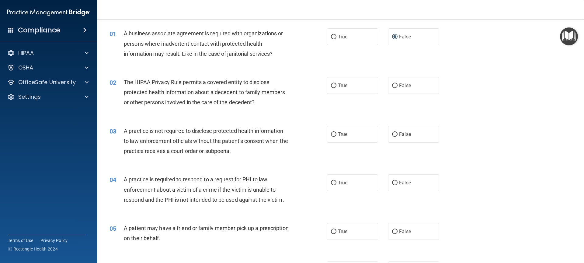
scroll to position [30, 0]
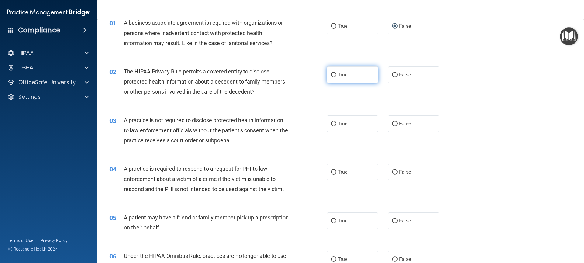
click at [334, 74] on input "True" at bounding box center [333, 75] width 5 height 5
radio input "true"
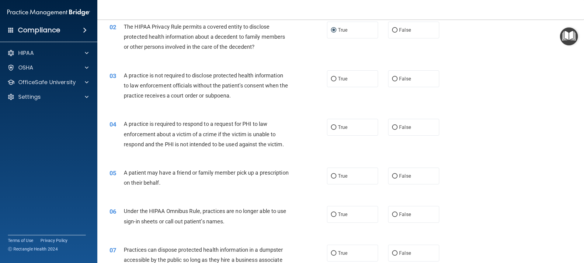
scroll to position [91, 0]
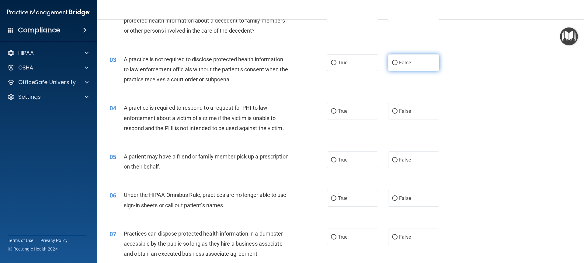
click at [393, 62] on input "False" at bounding box center [394, 63] width 5 height 5
radio input "true"
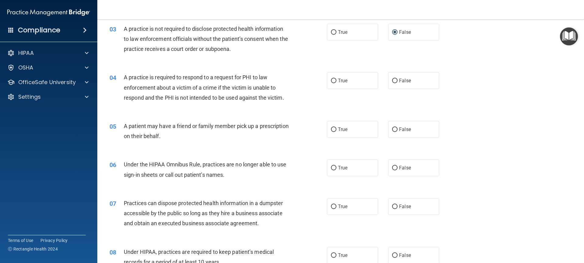
scroll to position [152, 0]
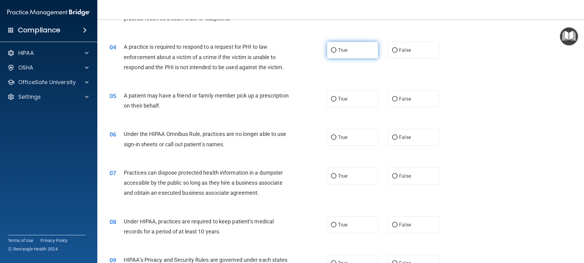
click at [331, 50] on input "True" at bounding box center [333, 50] width 5 height 5
radio input "true"
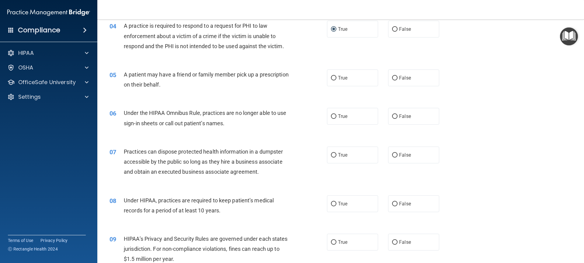
scroll to position [183, 0]
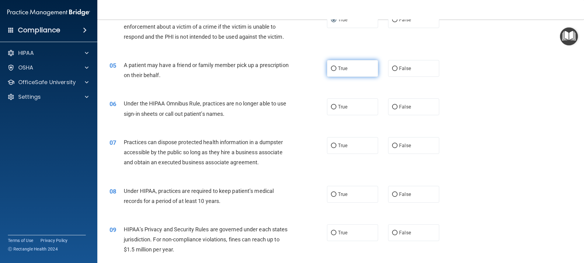
click at [331, 68] on input "True" at bounding box center [333, 68] width 5 height 5
radio input "true"
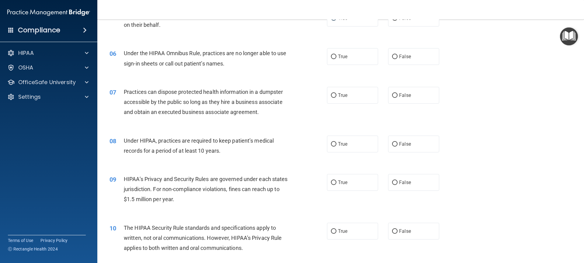
scroll to position [243, 0]
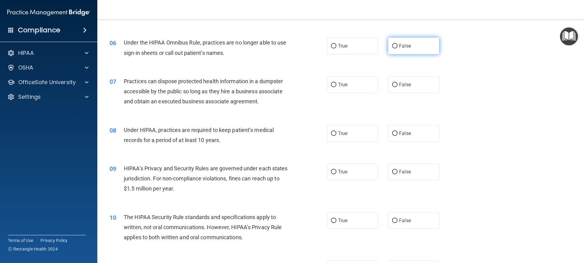
click at [393, 46] on input "False" at bounding box center [394, 46] width 5 height 5
radio input "true"
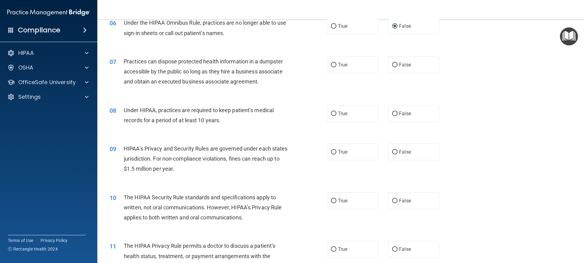
scroll to position [274, 0]
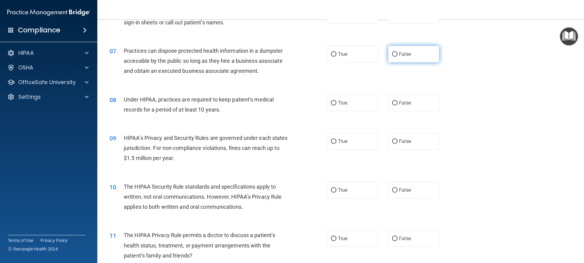
click at [393, 54] on input "False" at bounding box center [394, 54] width 5 height 5
radio input "true"
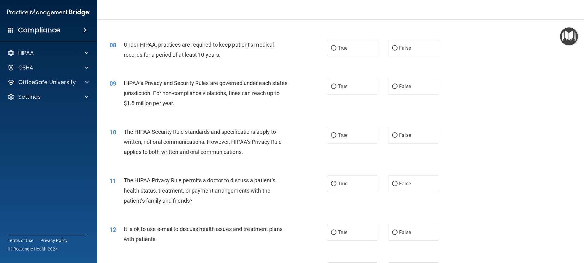
scroll to position [335, 0]
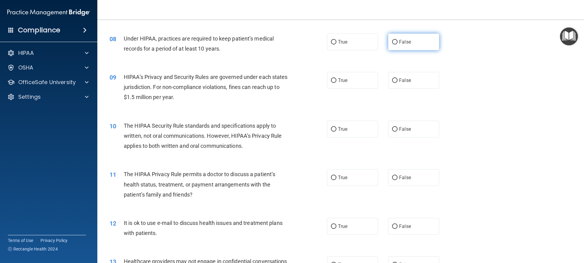
click at [393, 41] on input "False" at bounding box center [394, 42] width 5 height 5
radio input "true"
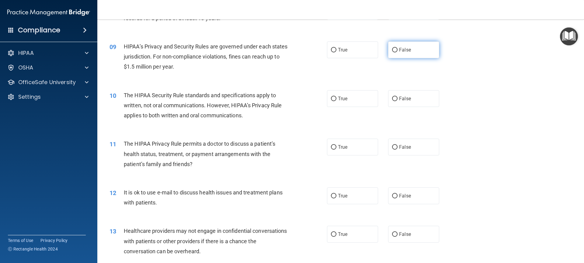
click at [392, 49] on input "False" at bounding box center [394, 50] width 5 height 5
radio input "true"
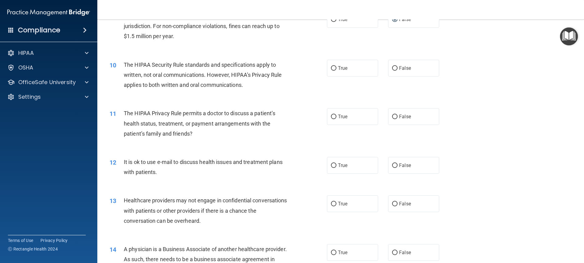
drag, startPoint x: 330, startPoint y: 68, endPoint x: 312, endPoint y: 88, distance: 27.1
click at [331, 68] on input "True" at bounding box center [333, 68] width 5 height 5
radio input "true"
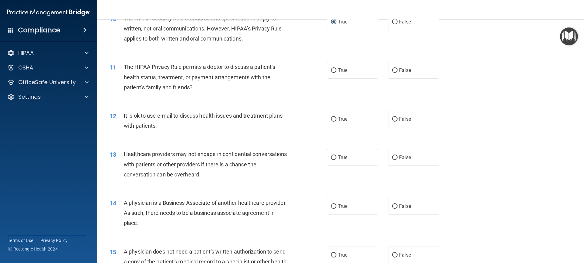
scroll to position [456, 0]
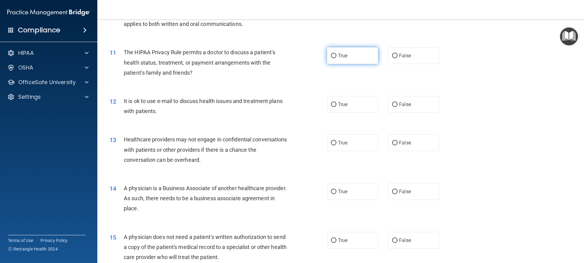
click at [332, 54] on input "True" at bounding box center [333, 56] width 5 height 5
radio input "true"
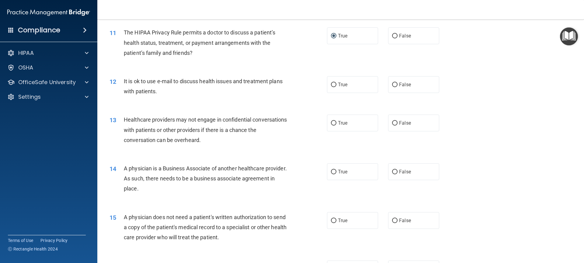
scroll to position [487, 0]
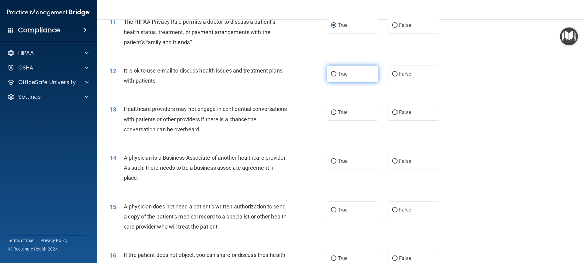
click at [332, 74] on input "True" at bounding box center [333, 74] width 5 height 5
radio input "true"
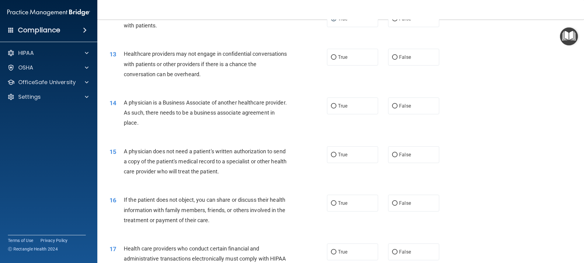
scroll to position [548, 0]
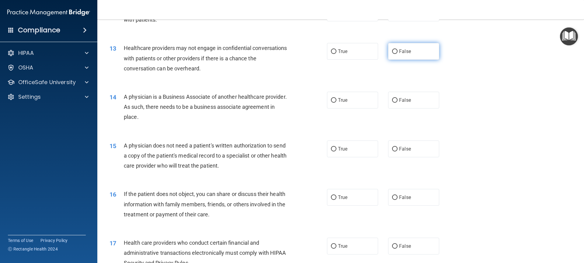
click at [392, 51] on input "False" at bounding box center [394, 51] width 5 height 5
radio input "true"
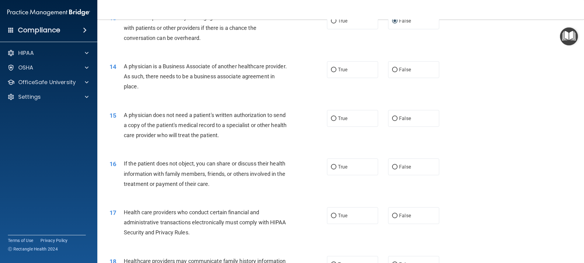
scroll to position [608, 0]
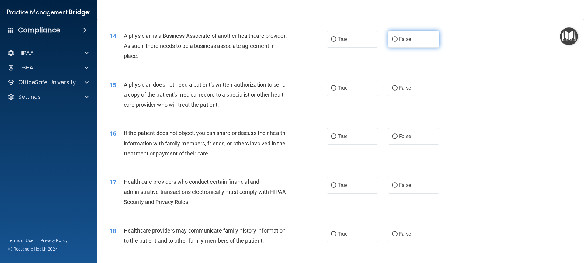
click at [392, 39] on input "False" at bounding box center [394, 39] width 5 height 5
radio input "true"
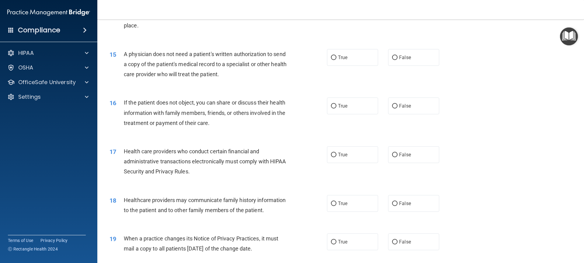
scroll to position [669, 0]
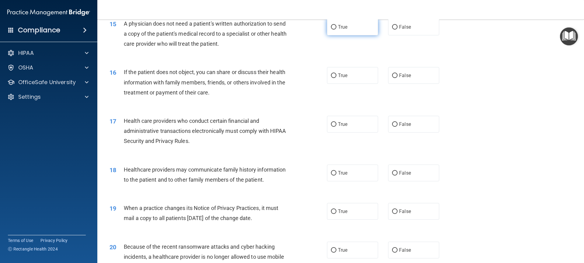
click at [331, 26] on input "True" at bounding box center [333, 27] width 5 height 5
radio input "true"
click at [332, 74] on input "True" at bounding box center [333, 75] width 5 height 5
radio input "true"
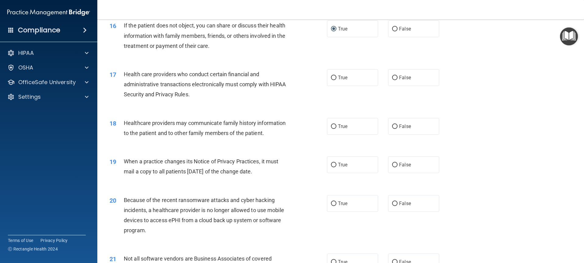
scroll to position [730, 0]
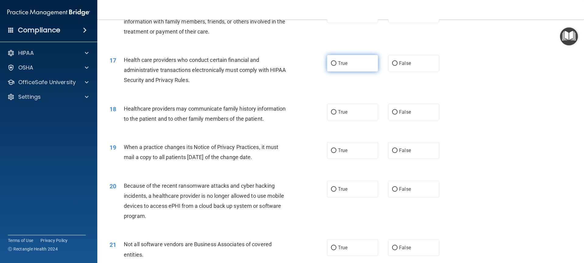
click at [332, 61] on input "True" at bounding box center [333, 63] width 5 height 5
radio input "true"
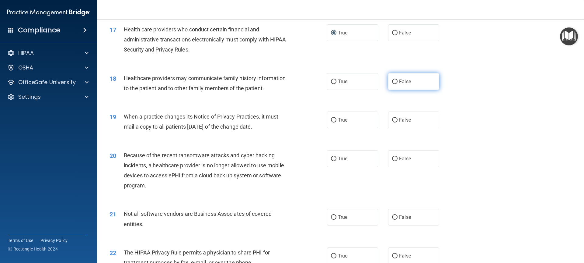
click at [392, 82] on input "False" at bounding box center [394, 81] width 5 height 5
radio input "true"
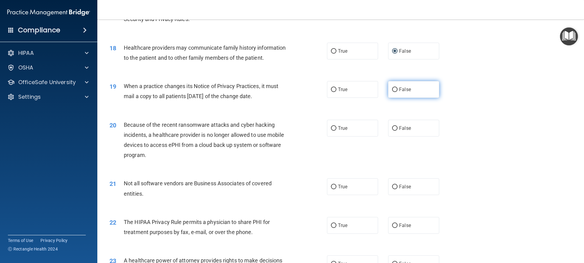
click at [392, 88] on input "False" at bounding box center [394, 89] width 5 height 5
radio input "true"
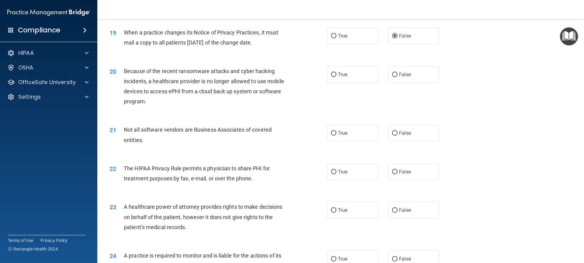
scroll to position [852, 0]
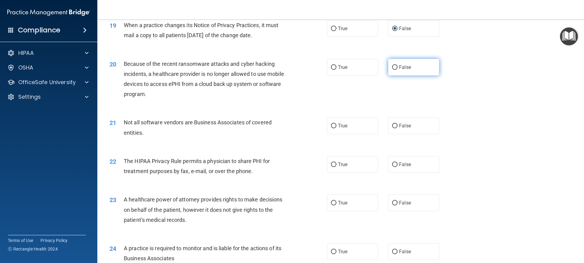
click at [392, 66] on input "False" at bounding box center [394, 67] width 5 height 5
radio input "true"
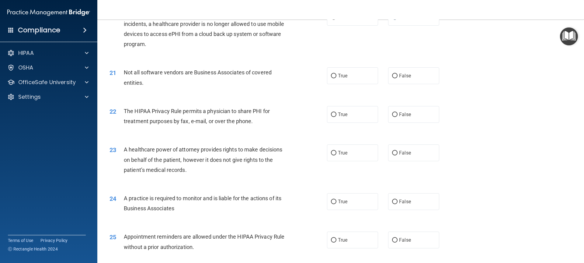
scroll to position [913, 0]
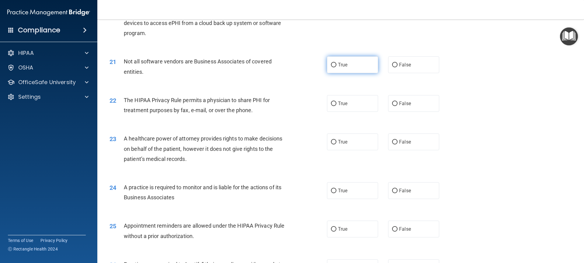
click at [331, 64] on input "True" at bounding box center [333, 65] width 5 height 5
radio input "true"
click at [332, 102] on input "True" at bounding box center [333, 103] width 5 height 5
radio input "true"
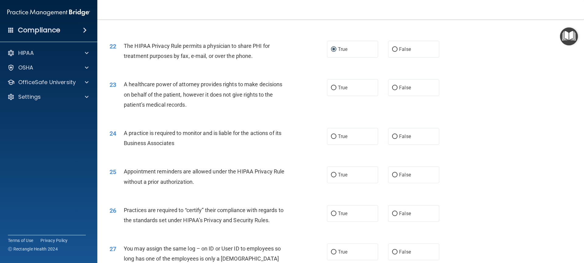
scroll to position [974, 0]
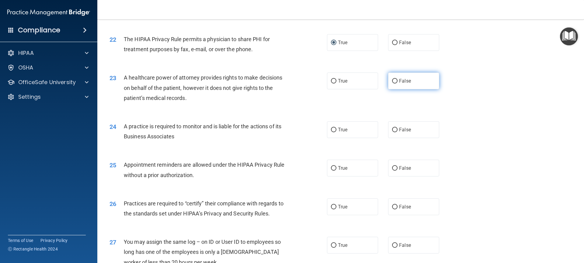
click at [392, 80] on input "False" at bounding box center [394, 81] width 5 height 5
radio input "true"
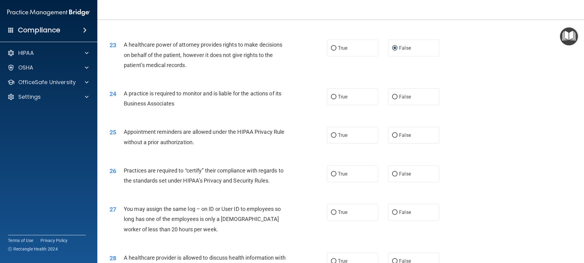
scroll to position [1034, 0]
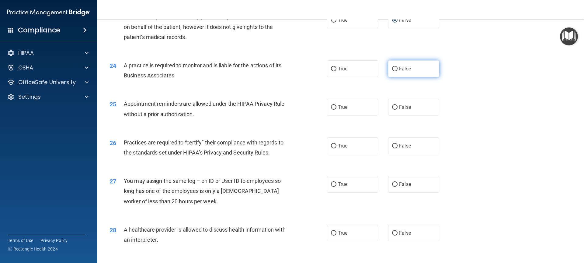
click at [392, 69] on input "False" at bounding box center [394, 69] width 5 height 5
radio input "true"
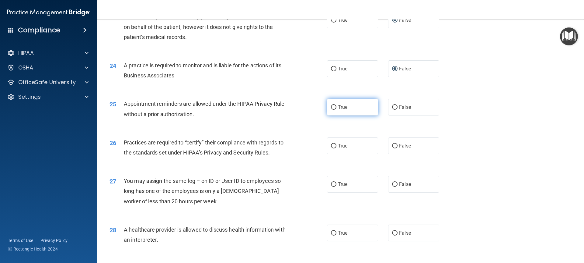
click at [332, 106] on input "True" at bounding box center [333, 107] width 5 height 5
radio input "true"
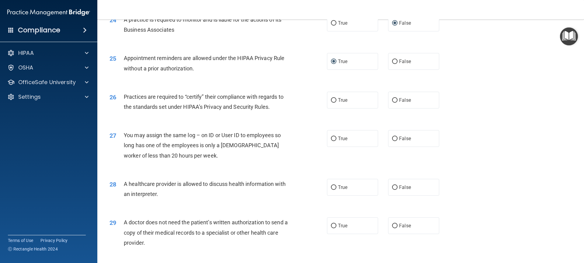
scroll to position [1095, 0]
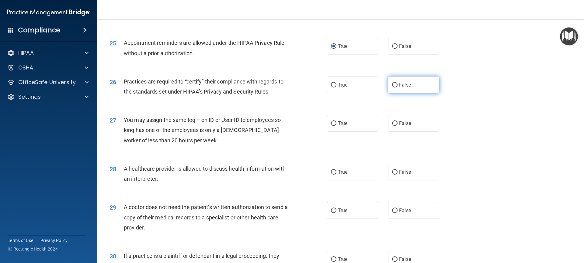
click at [392, 84] on input "False" at bounding box center [394, 85] width 5 height 5
radio input "true"
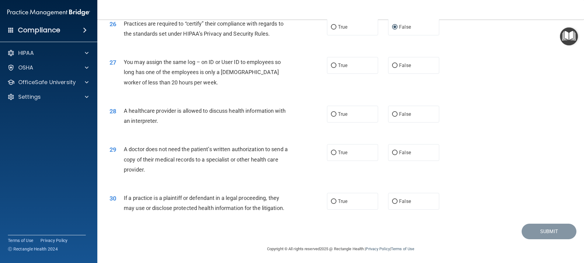
scroll to position [1154, 0]
click at [392, 64] on input "False" at bounding box center [394, 65] width 5 height 5
radio input "true"
click at [331, 113] on input "True" at bounding box center [333, 113] width 5 height 5
radio input "true"
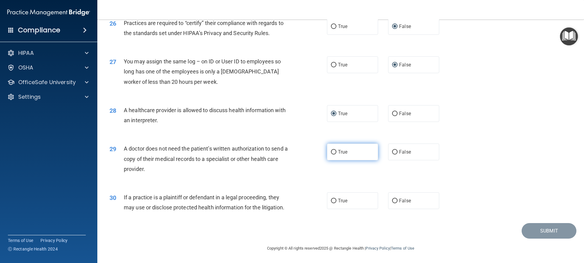
click at [331, 151] on input "True" at bounding box center [333, 152] width 5 height 5
radio input "true"
drag, startPoint x: 331, startPoint y: 200, endPoint x: 429, endPoint y: 225, distance: 101.4
click at [331, 200] on input "True" at bounding box center [333, 200] width 5 height 5
radio input "true"
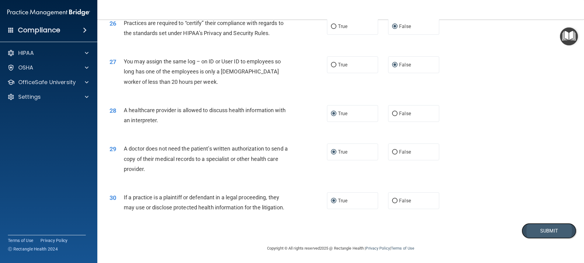
click at [528, 230] on button "Submit" at bounding box center [549, 231] width 55 height 16
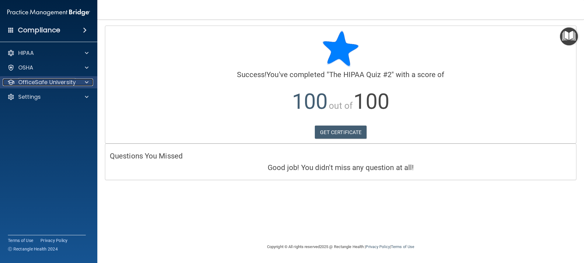
click at [16, 84] on div "OfficeSafe University" at bounding box center [40, 81] width 75 height 7
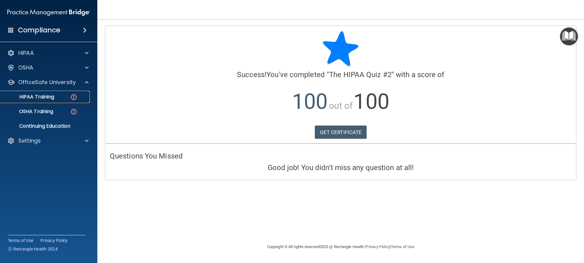
click at [33, 96] on p "HIPAA Training" at bounding box center [29, 97] width 50 height 6
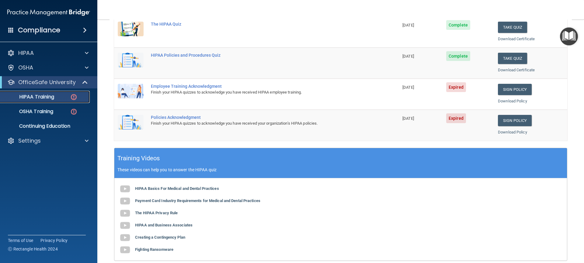
scroll to position [91, 0]
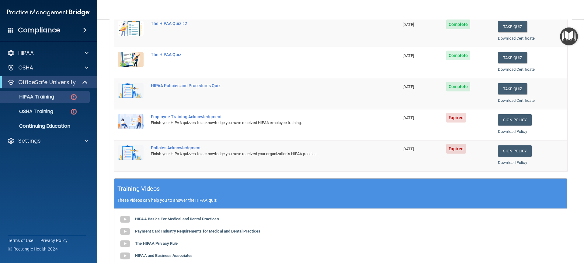
click at [132, 122] on img at bounding box center [131, 121] width 26 height 15
click at [506, 120] on link "Sign Policy" at bounding box center [515, 119] width 34 height 11
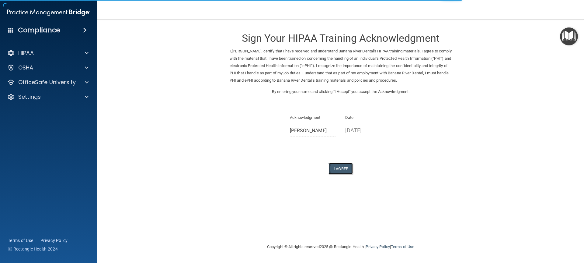
click at [345, 170] on button "I Agree" at bounding box center [341, 168] width 24 height 11
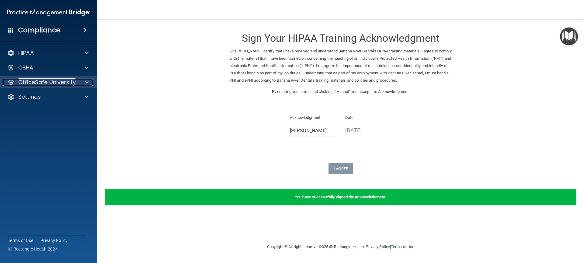
click at [47, 80] on p "OfficeSafe University" at bounding box center [47, 81] width 58 height 7
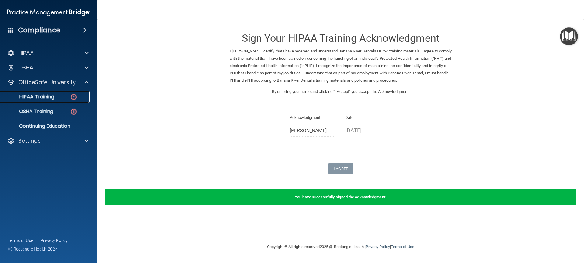
click at [48, 94] on p "HIPAA Training" at bounding box center [29, 97] width 50 height 6
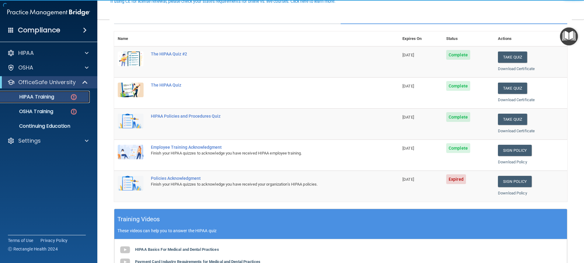
scroll to position [91, 0]
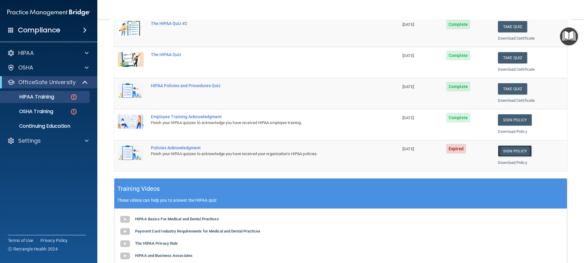
click at [507, 151] on link "Sign Policy" at bounding box center [515, 150] width 34 height 11
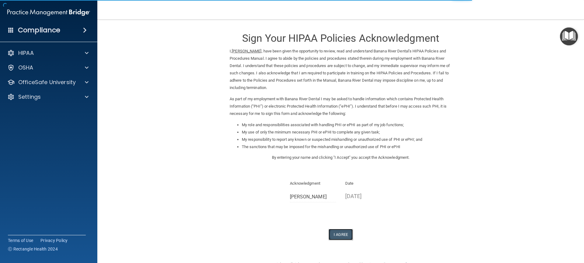
click at [341, 232] on button "I Agree" at bounding box center [341, 233] width 24 height 11
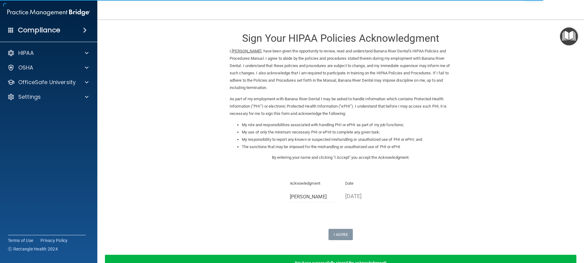
scroll to position [30, 0]
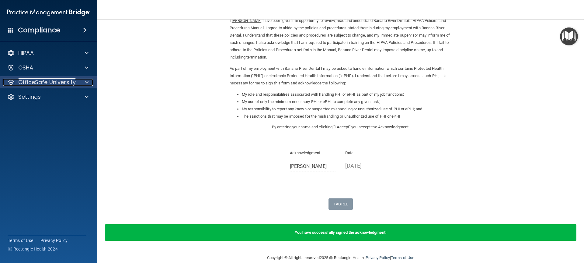
click at [30, 81] on p "OfficeSafe University" at bounding box center [47, 81] width 58 height 7
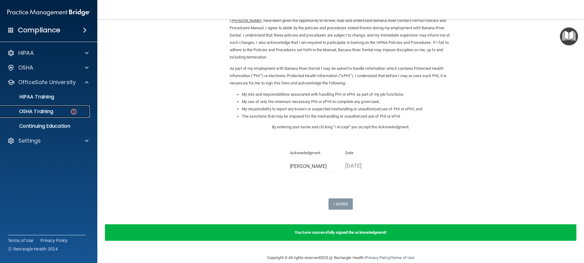
click at [35, 110] on p "OSHA Training" at bounding box center [28, 111] width 49 height 6
